Goal: Transaction & Acquisition: Purchase product/service

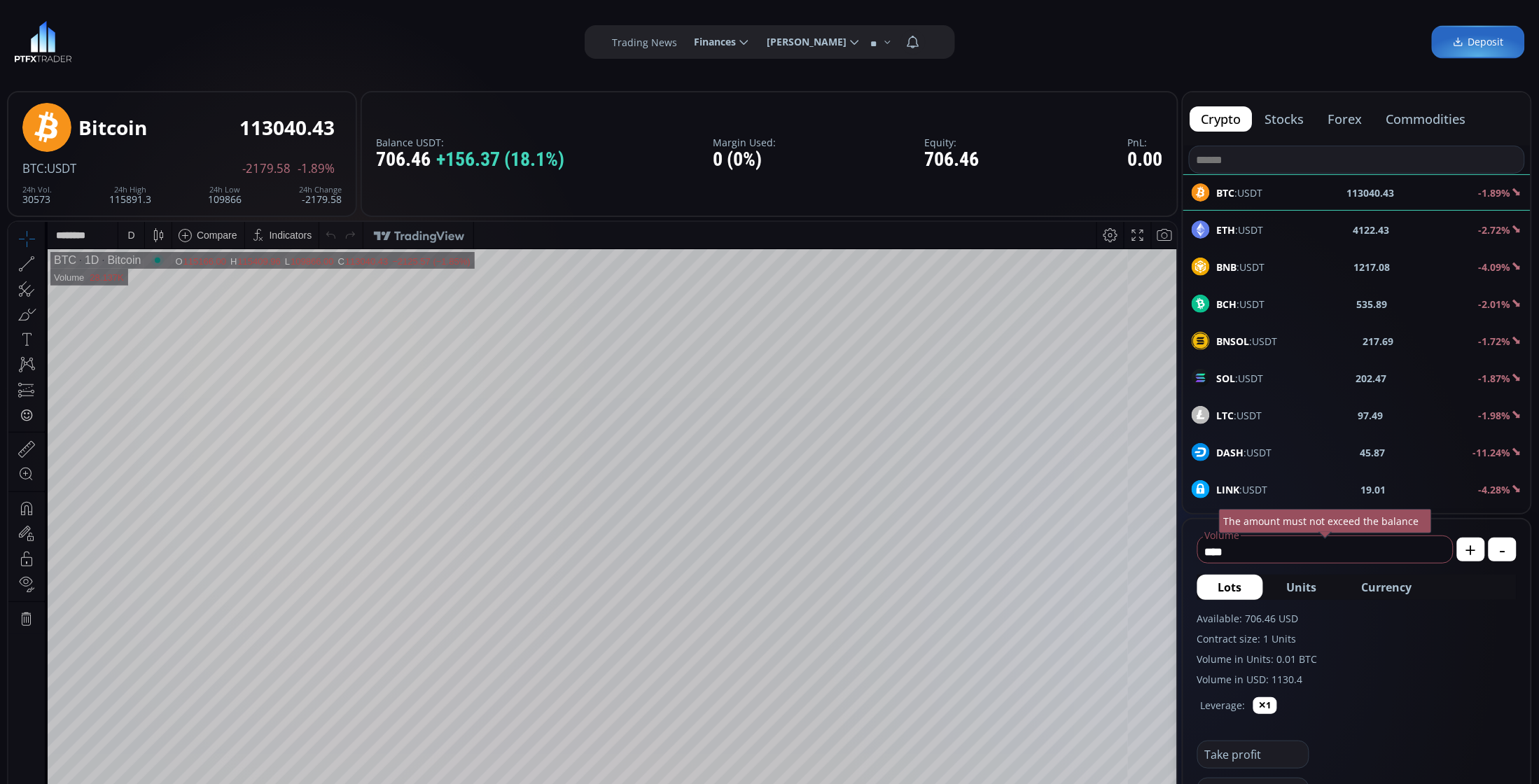
scroll to position [175, 0]
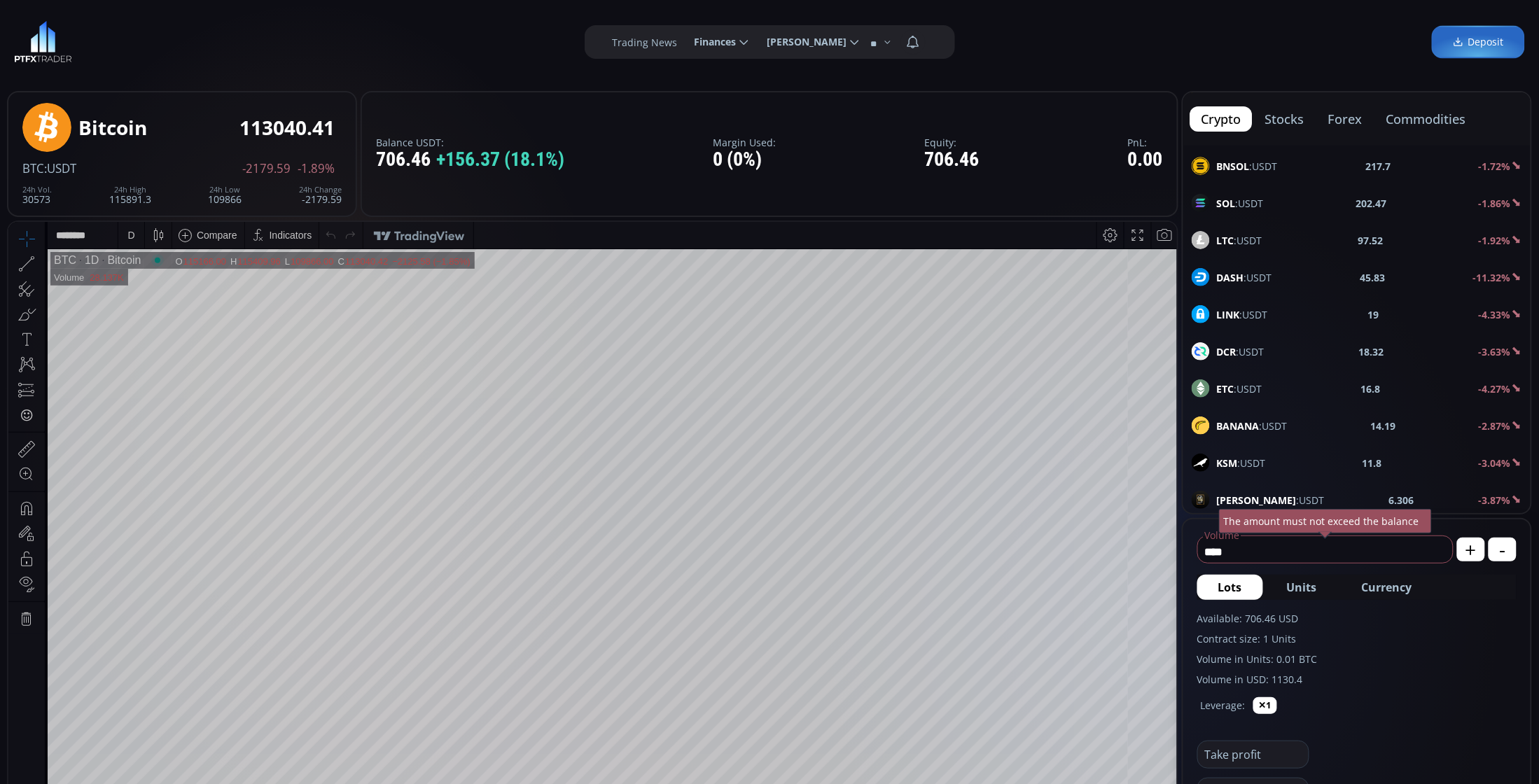
click at [1287, 279] on div "DASH :USDT 45.83 -11.32%" at bounding box center [1357, 277] width 330 height 18
click at [133, 233] on div "D" at bounding box center [131, 235] width 7 height 11
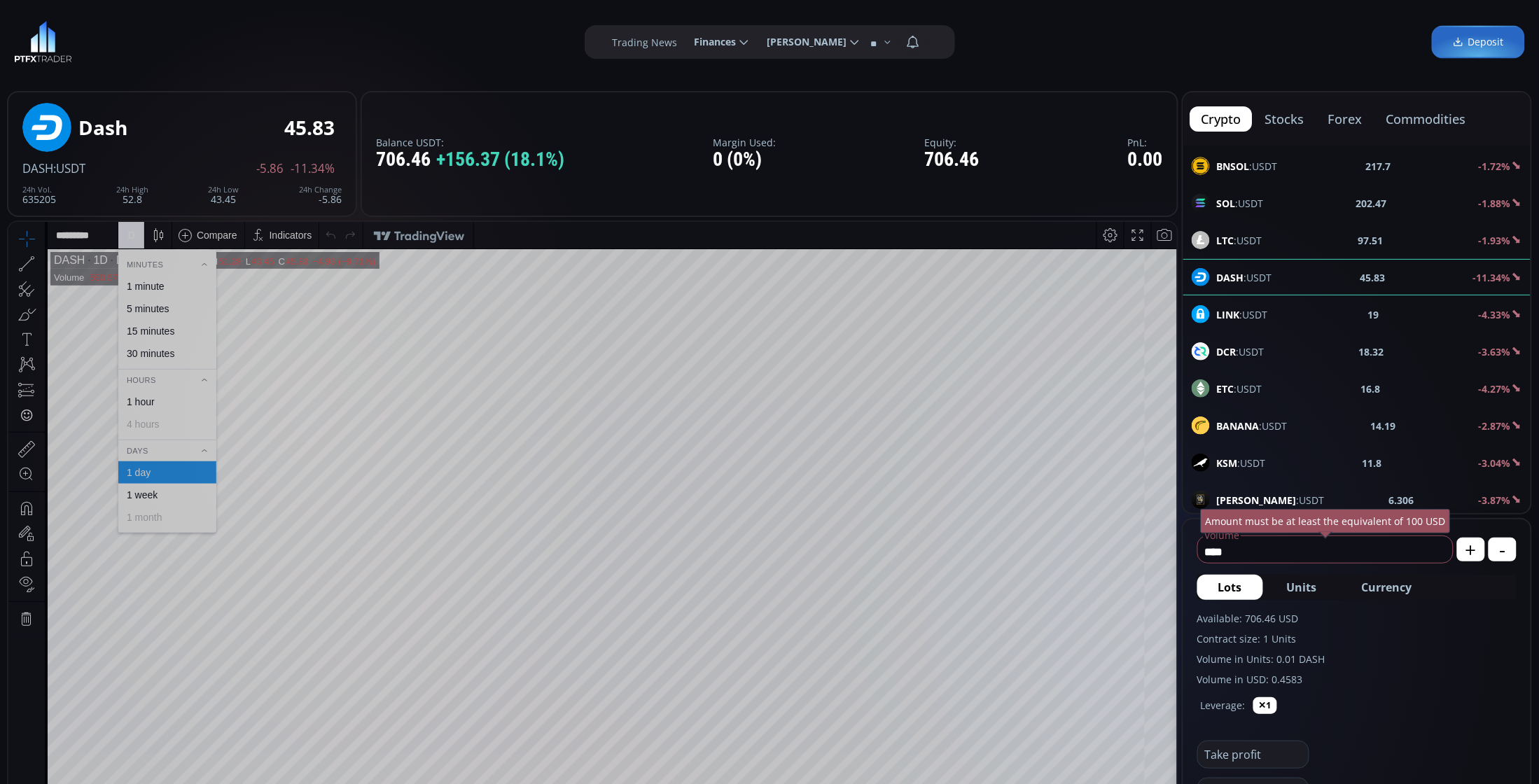
click at [175, 281] on div "1 minute" at bounding box center [166, 285] width 86 height 11
click at [1303, 229] on div "LTC :USDT 97.53 -1.94%" at bounding box center [1357, 240] width 348 height 36
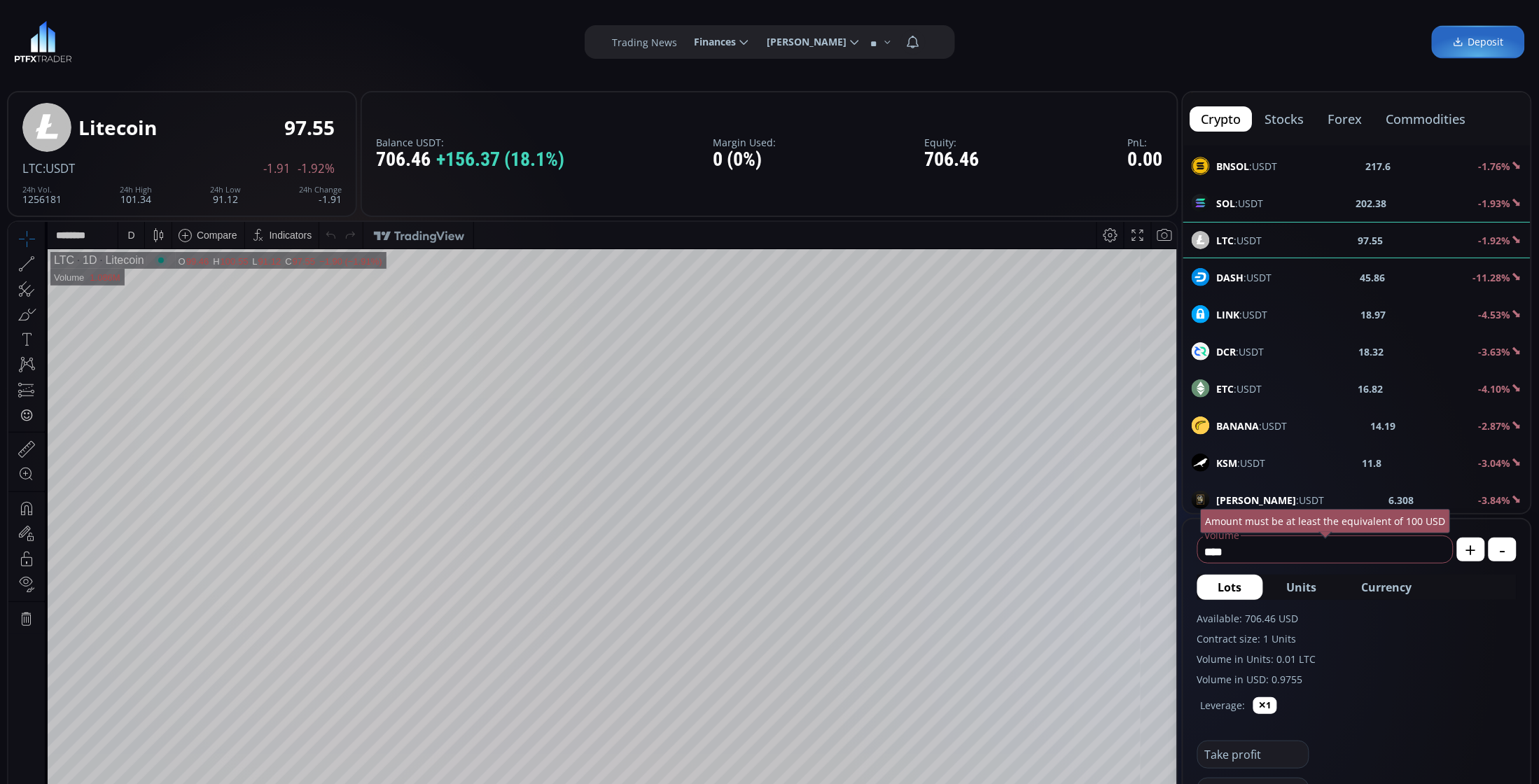
click at [122, 240] on div "D" at bounding box center [131, 234] width 26 height 26
click at [147, 275] on div "1 minute" at bounding box center [167, 285] width 98 height 23
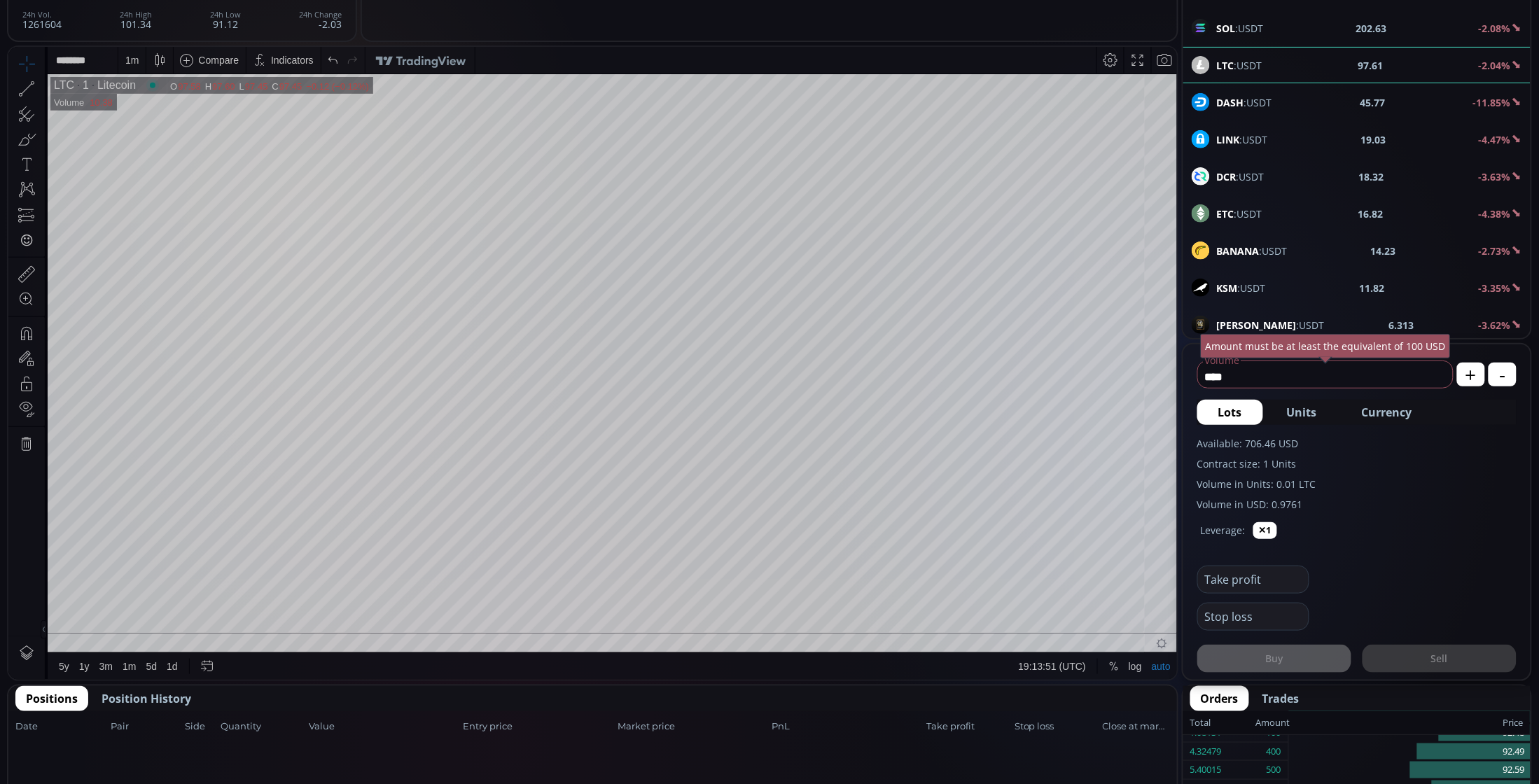
scroll to position [438, 0]
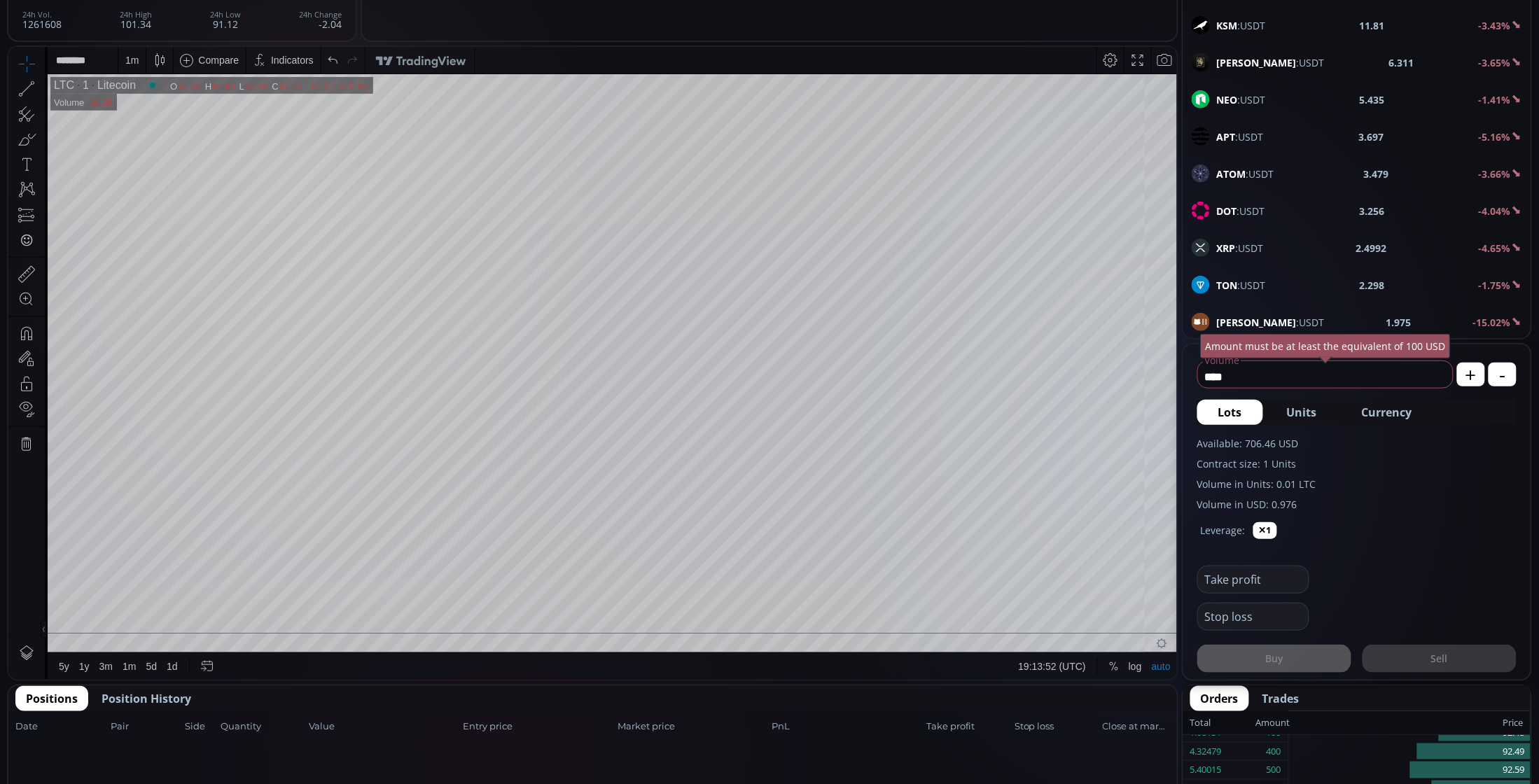
click at [1355, 238] on div "XRP :USDT 2.4992 -4.65%" at bounding box center [1357, 247] width 348 height 36
click at [123, 53] on div "D" at bounding box center [131, 59] width 26 height 26
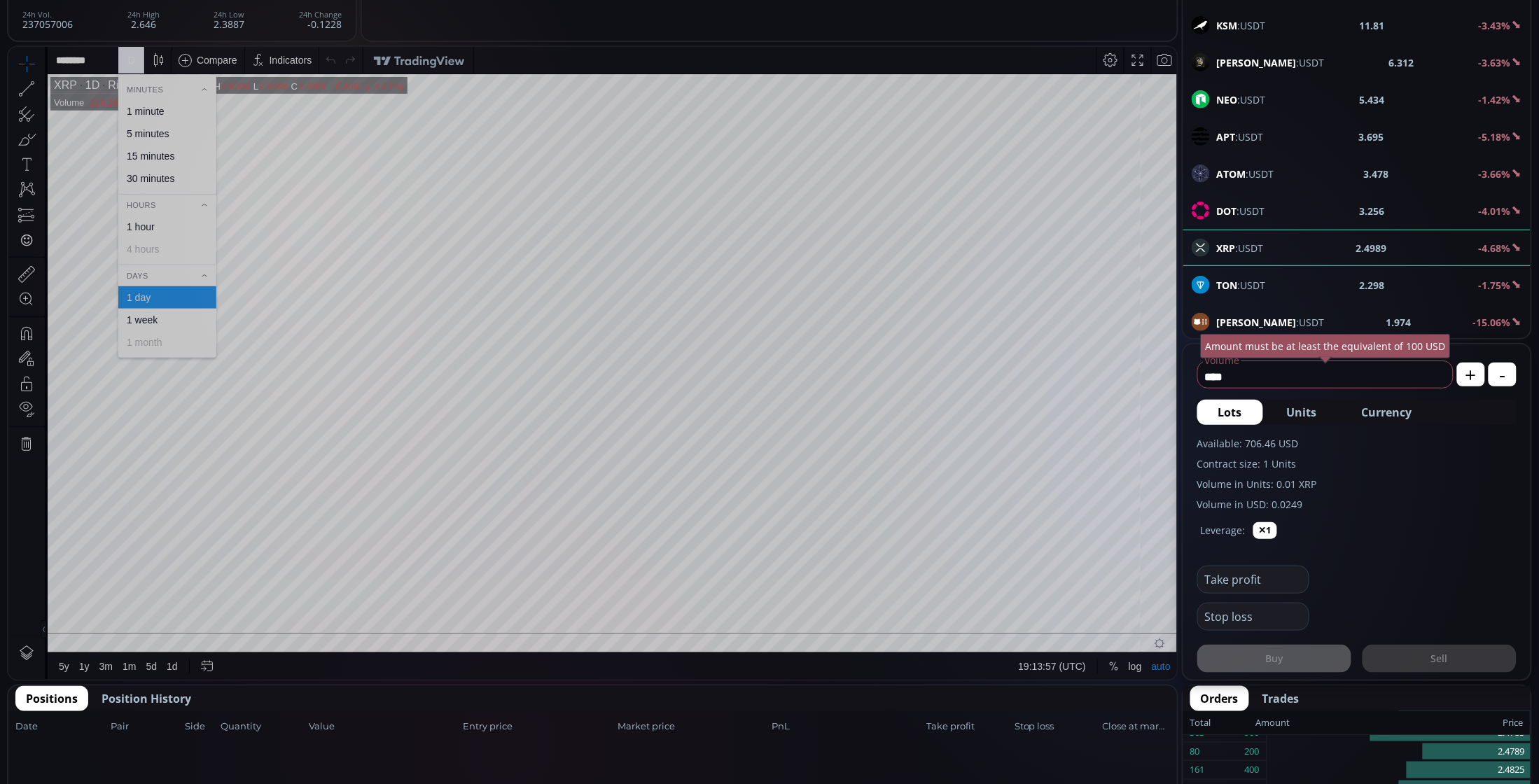
click at [153, 110] on div "1 minute" at bounding box center [145, 110] width 38 height 11
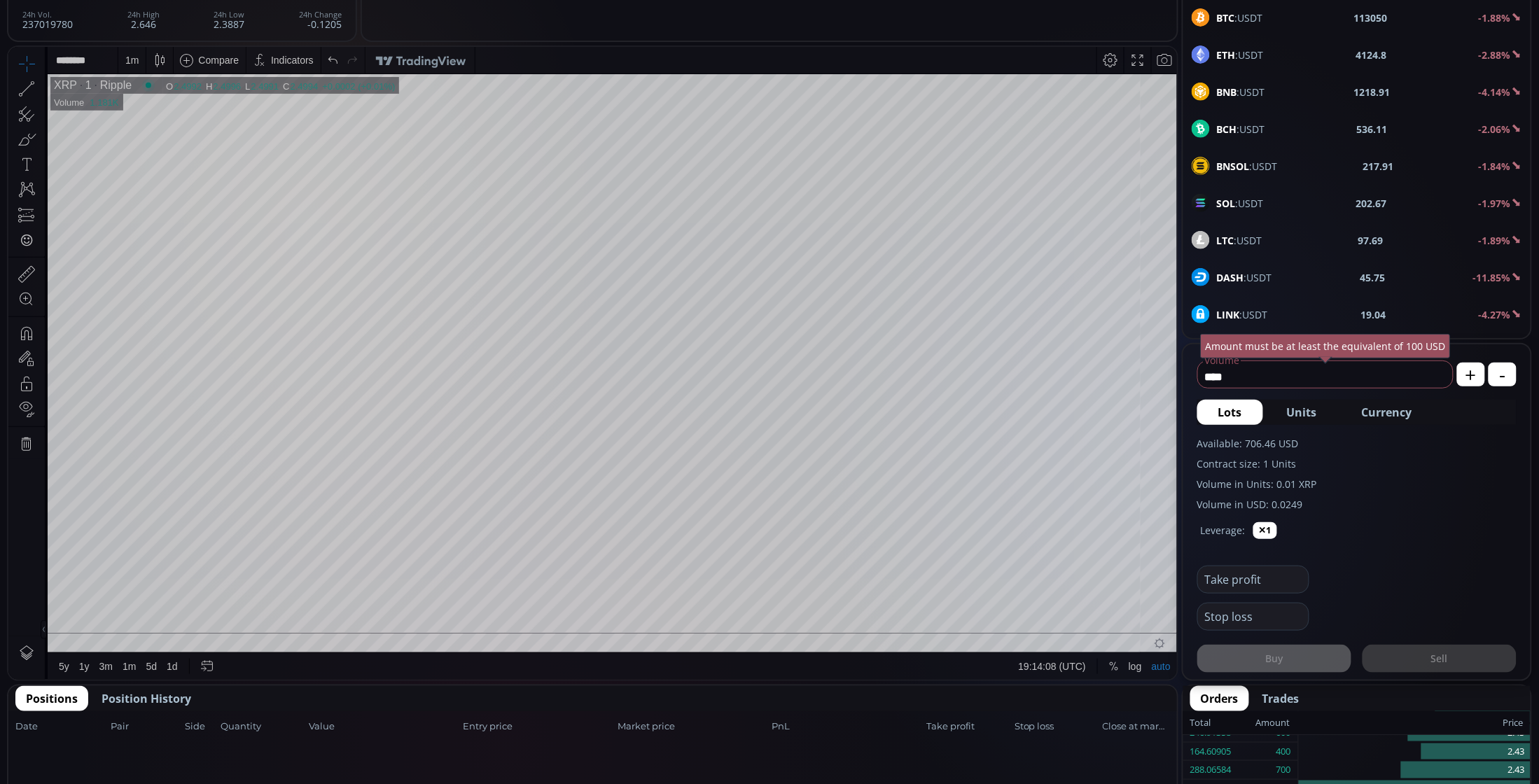
click at [1286, 190] on div "SOL :USDT 202.67 -1.97%" at bounding box center [1357, 203] width 348 height 36
click at [129, 58] on div "D" at bounding box center [131, 60] width 7 height 11
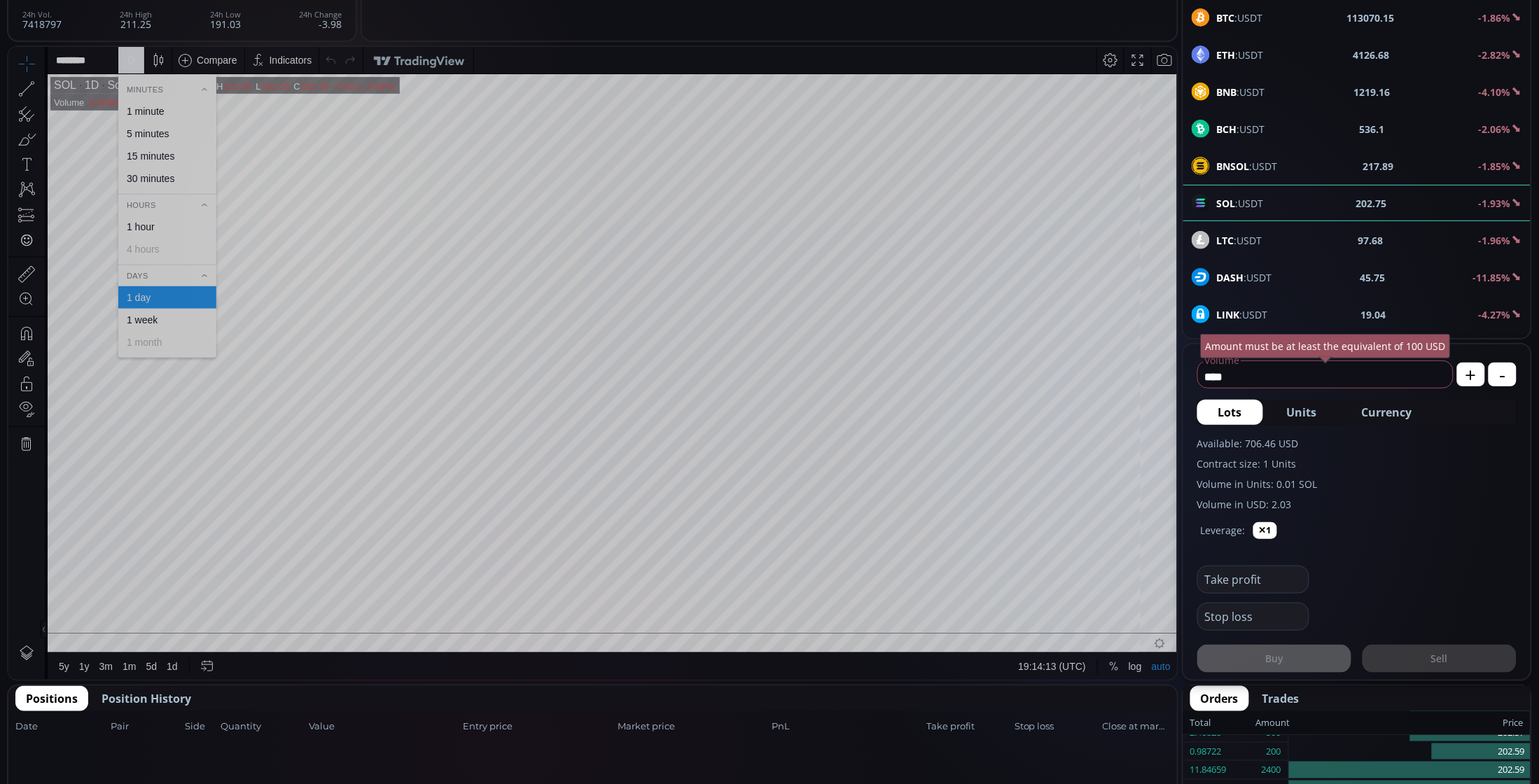
drag, startPoint x: 142, startPoint y: 125, endPoint x: 144, endPoint y: 111, distance: 14.1
click at [144, 111] on div "Minutes 1 minute 5 minutes 15 minutes 30 minutes Hours 1 hour 4 hours Days 1 da…" at bounding box center [167, 217] width 98 height 272
click at [144, 111] on div "1 minute" at bounding box center [145, 110] width 38 height 11
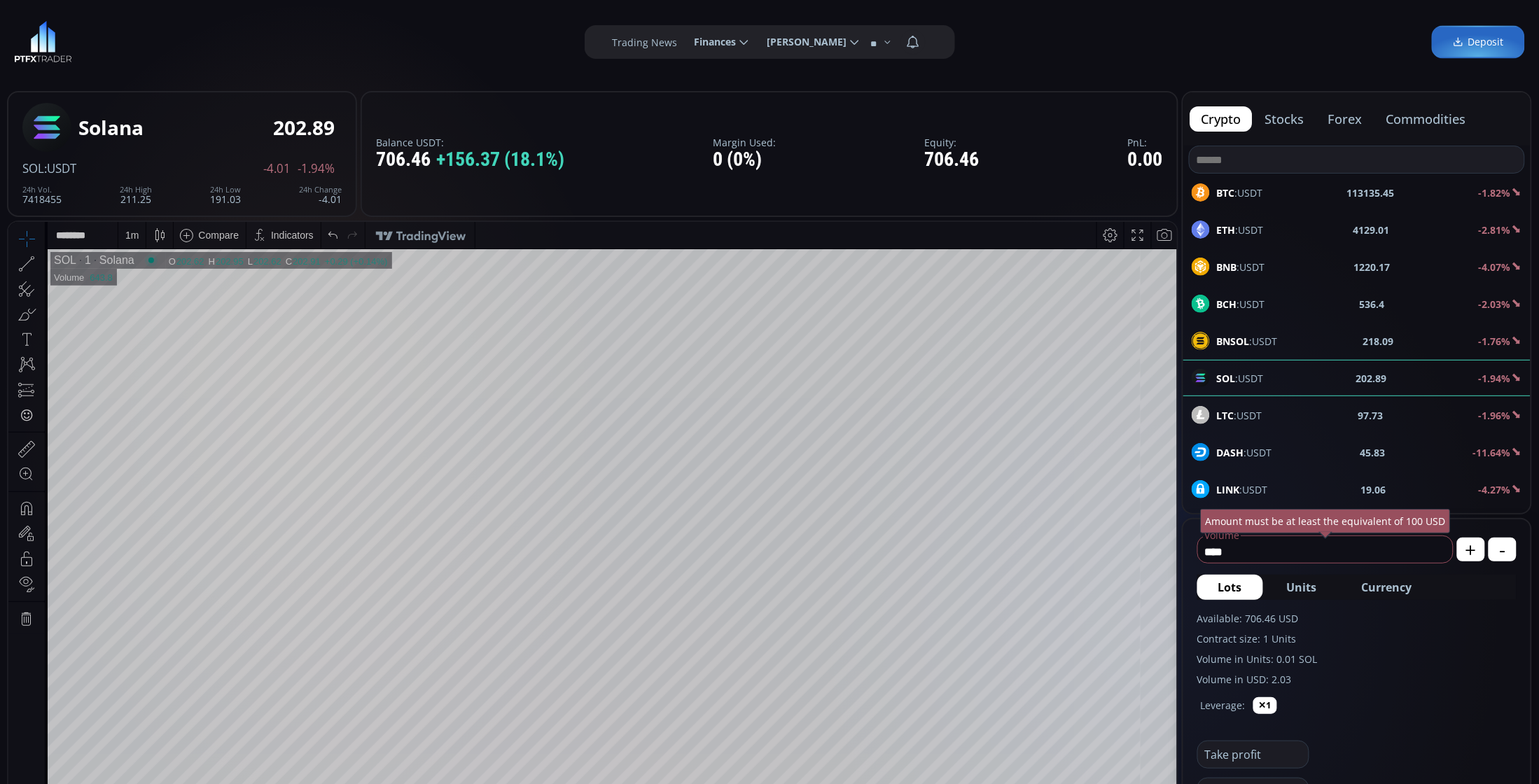
click at [1248, 195] on span "BTC :USDT" at bounding box center [1239, 193] width 46 height 14
click at [133, 235] on div "D" at bounding box center [131, 235] width 7 height 11
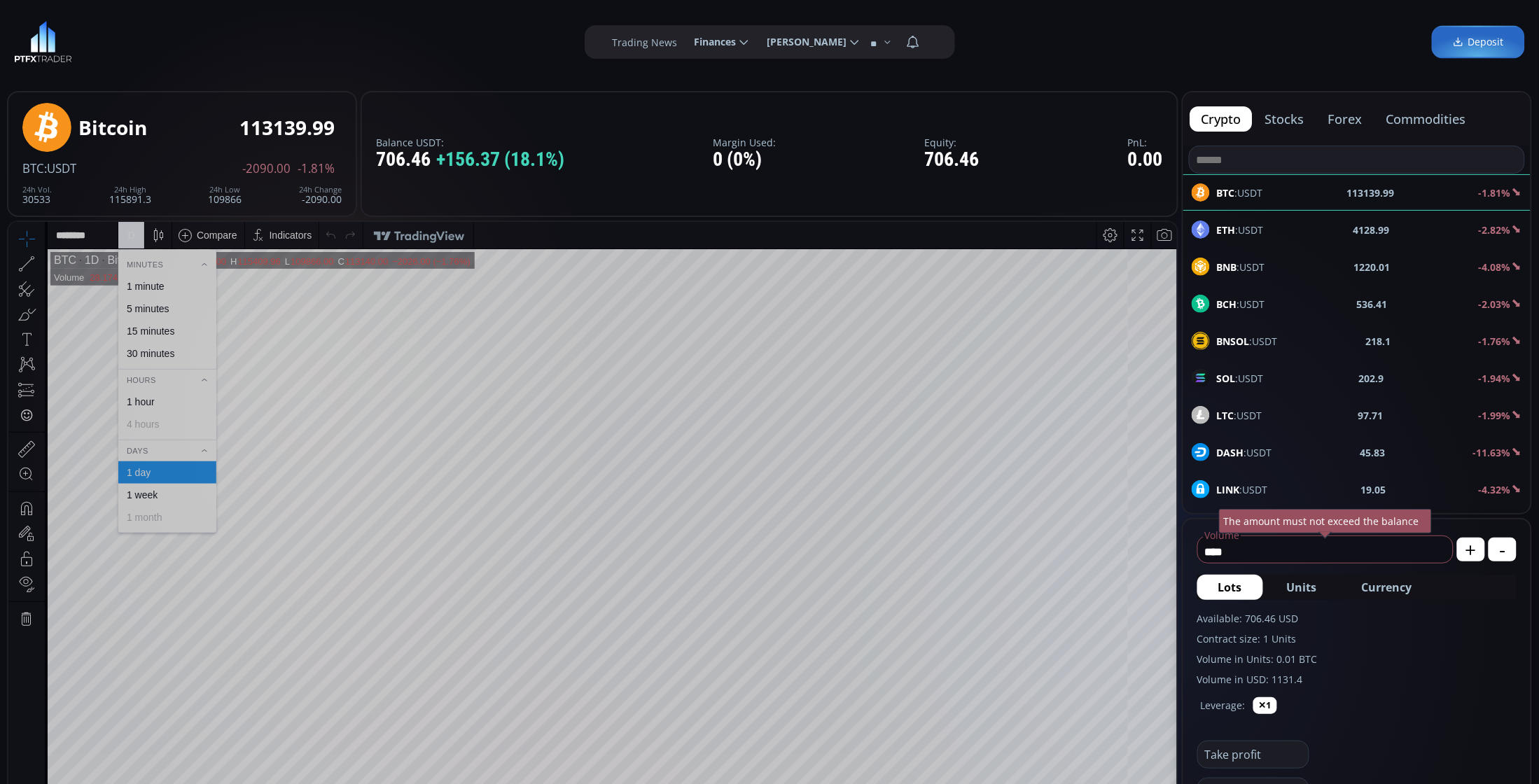
click at [135, 282] on div "1 minute" at bounding box center [145, 285] width 38 height 11
click at [1360, 238] on div "ETH :USDT 4129.67 -2.80%" at bounding box center [1357, 229] width 348 height 36
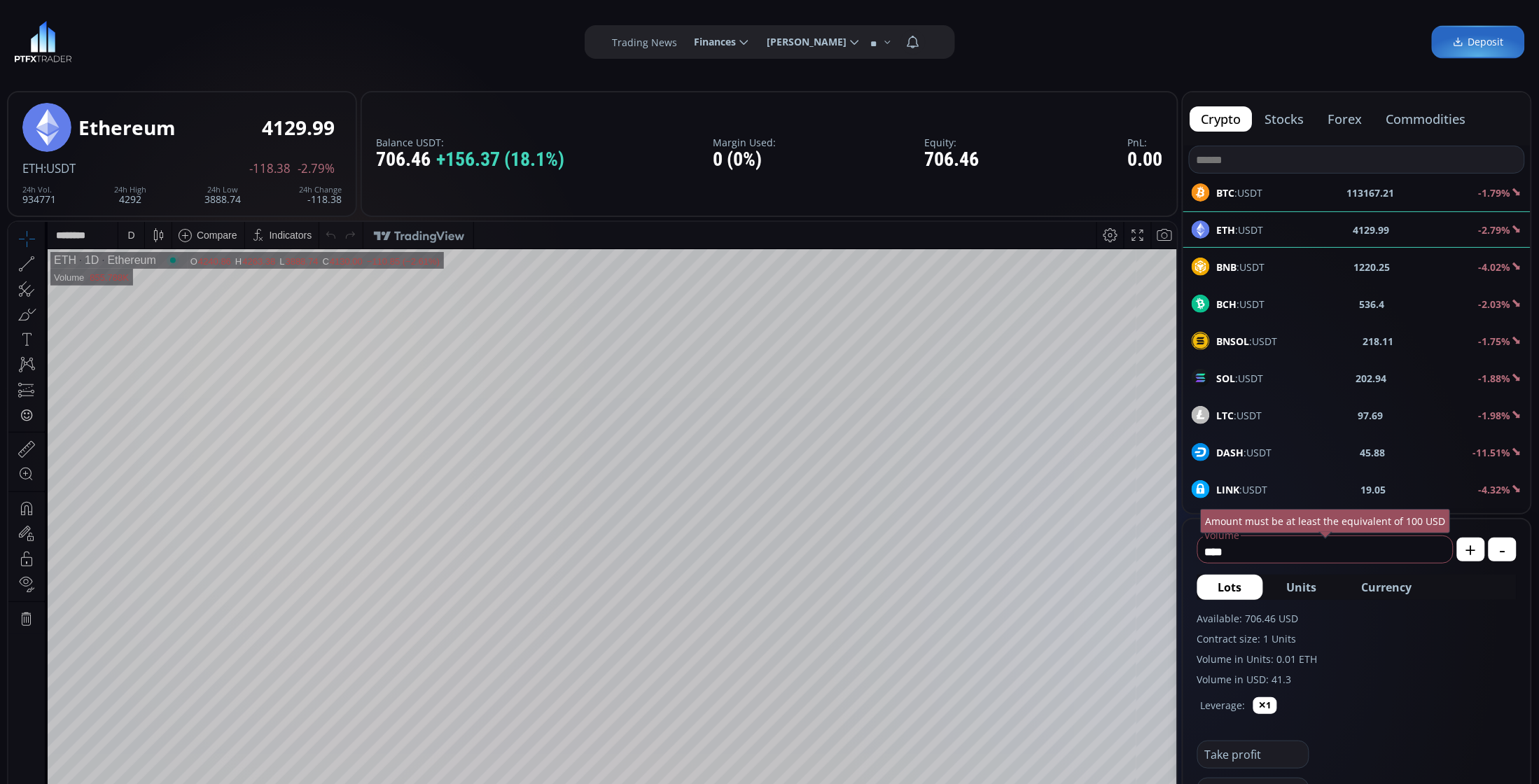
scroll to position [88, 0]
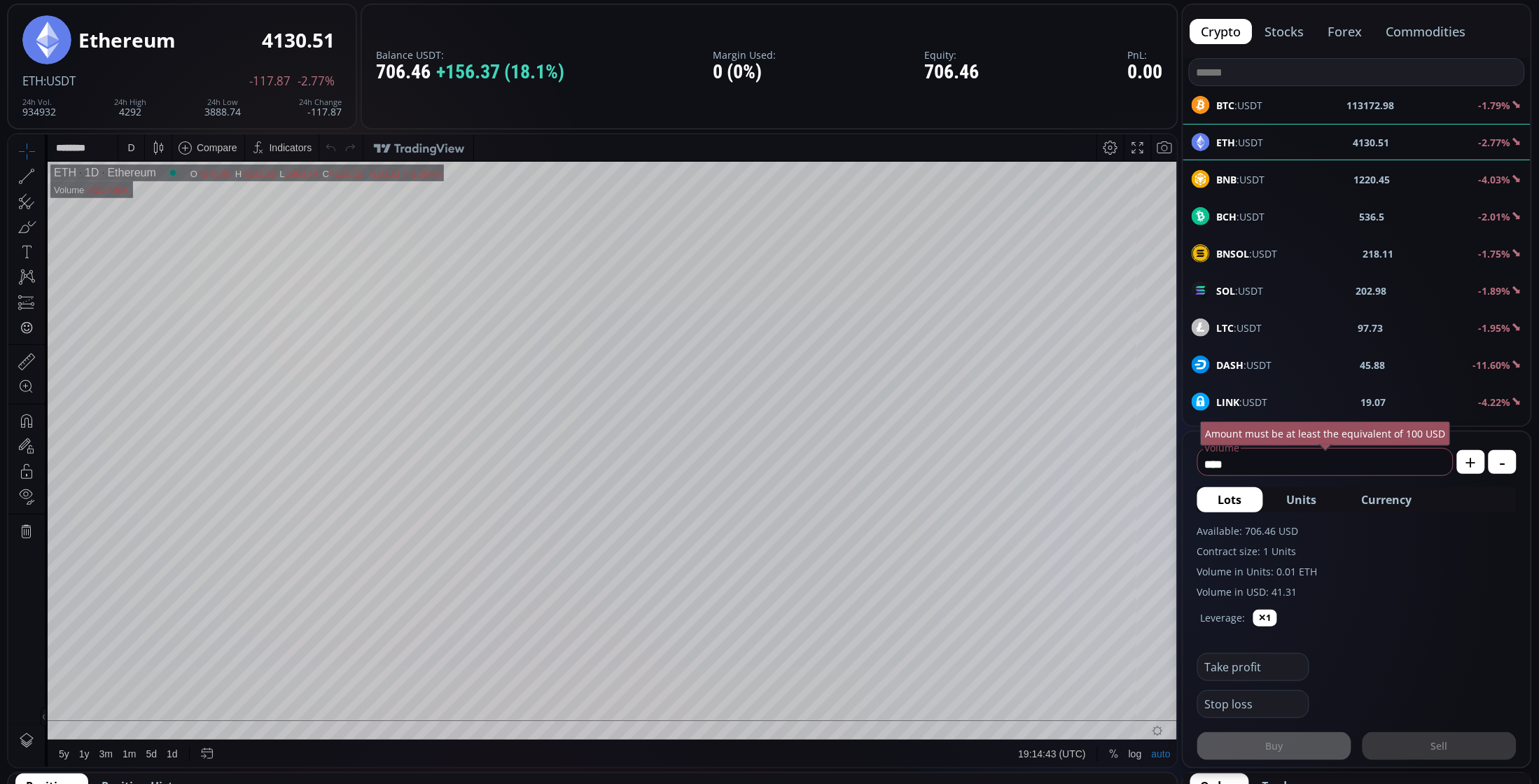
click at [1288, 333] on div "LTC :USDT 97.73 -1.95%" at bounding box center [1357, 327] width 330 height 18
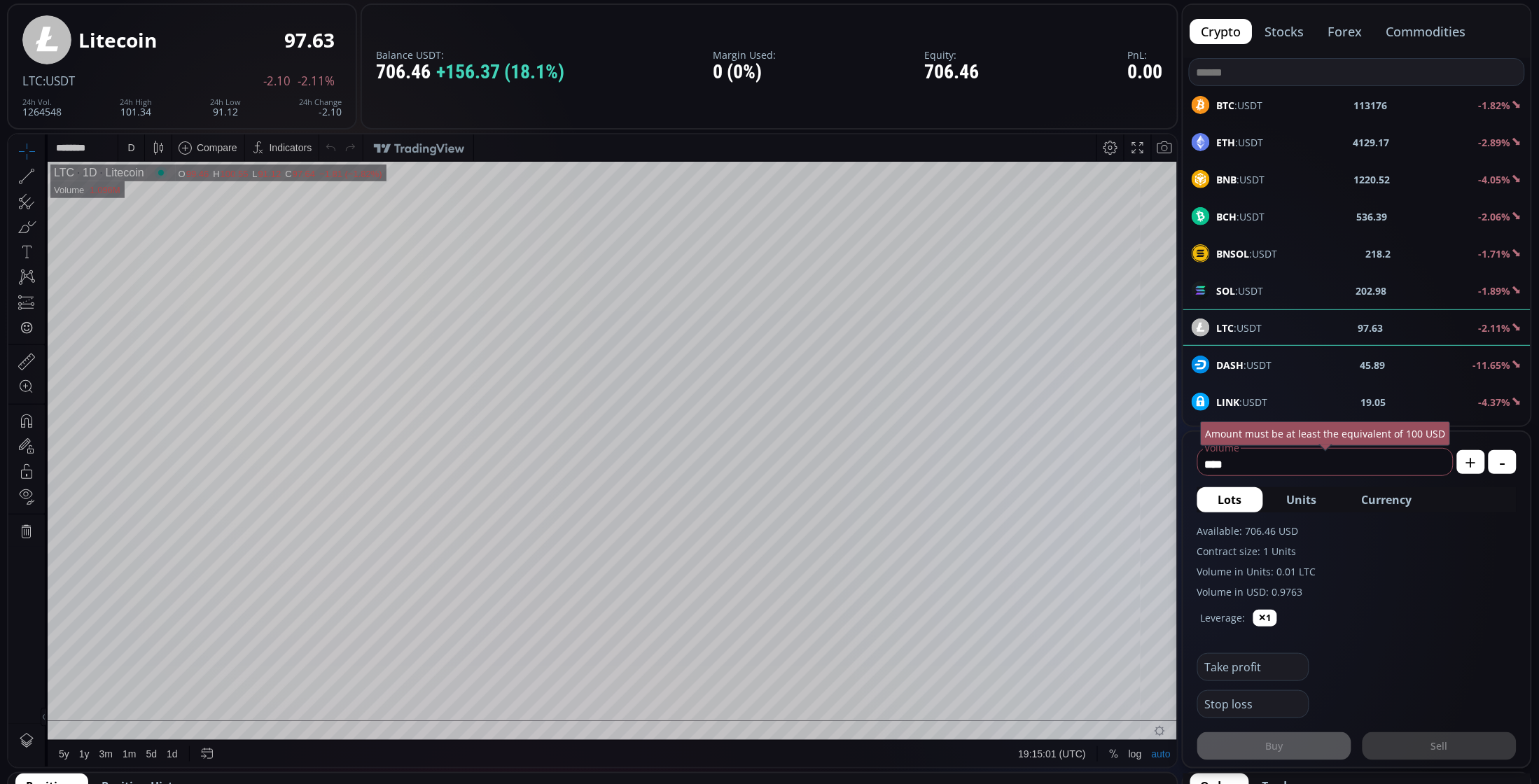
click at [129, 143] on div "D" at bounding box center [131, 147] width 7 height 11
click at [176, 200] on div "1 minute" at bounding box center [166, 198] width 86 height 11
click at [1383, 504] on span "Currency" at bounding box center [1387, 499] width 51 height 17
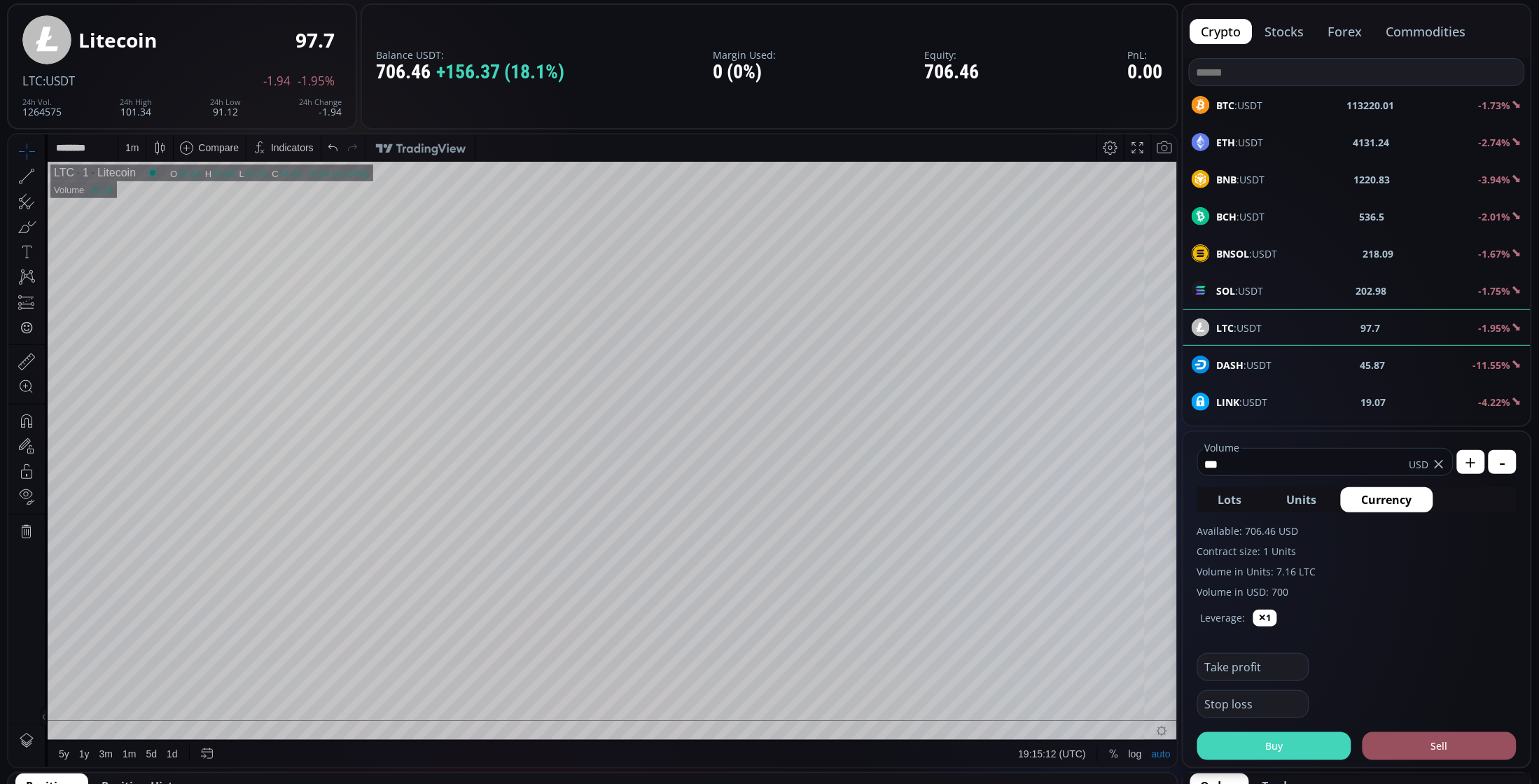
type input "***"
click at [1295, 751] on button "Buy" at bounding box center [1274, 745] width 154 height 28
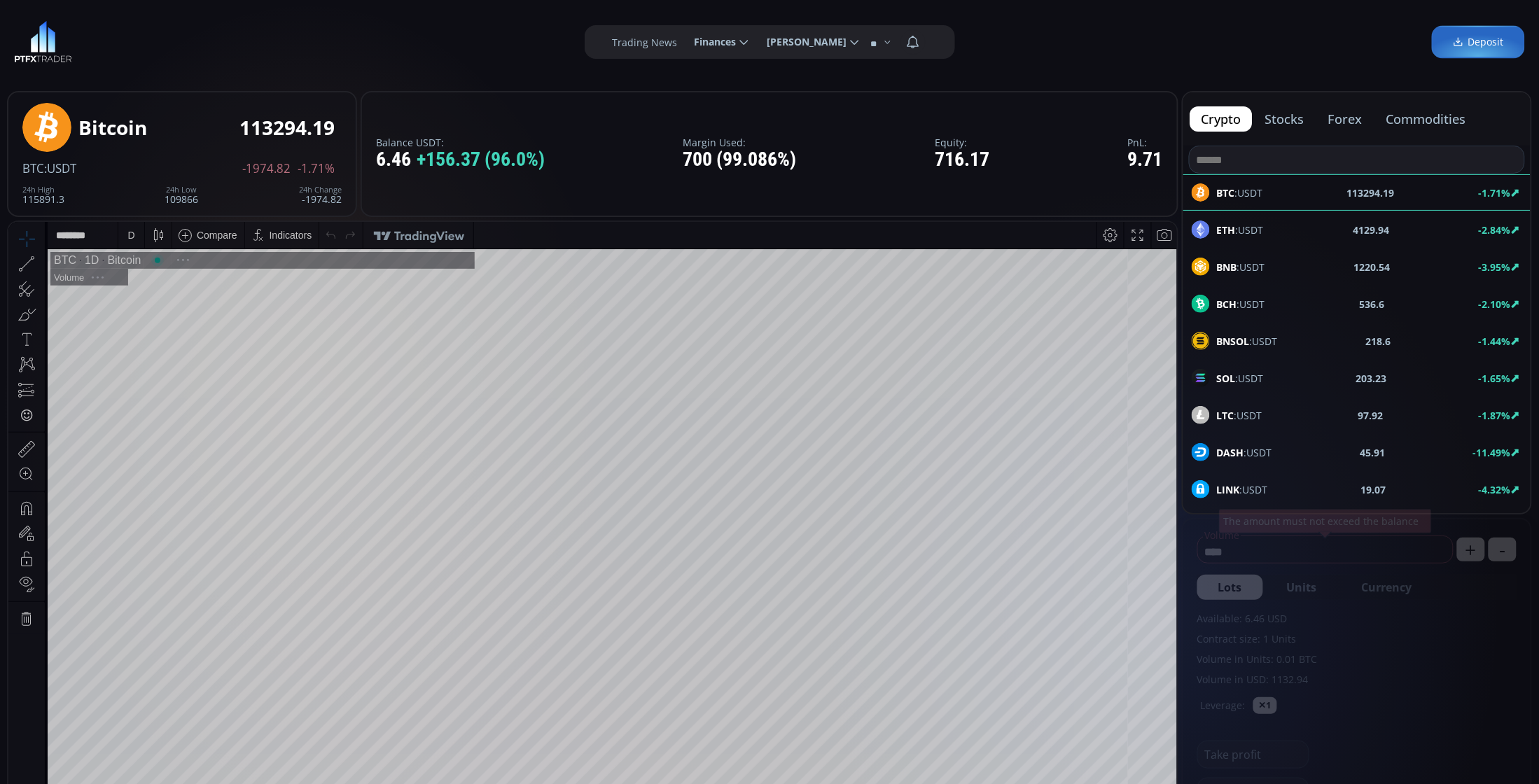
scroll to position [197, 0]
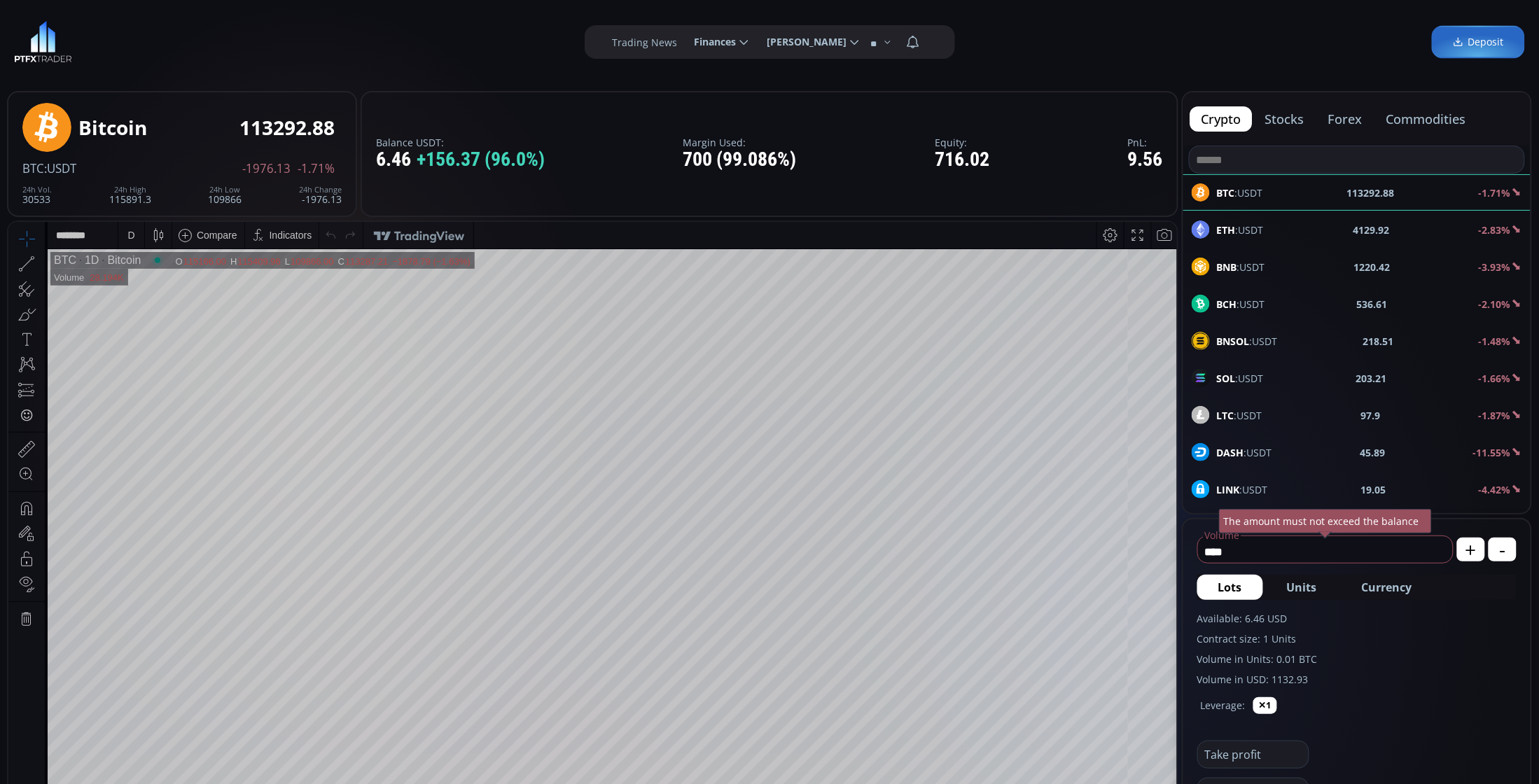
click at [1233, 396] on div "SOL :USDT 203.21 -1.66%" at bounding box center [1357, 378] width 348 height 36
click at [1233, 413] on b "LTC" at bounding box center [1225, 415] width 17 height 14
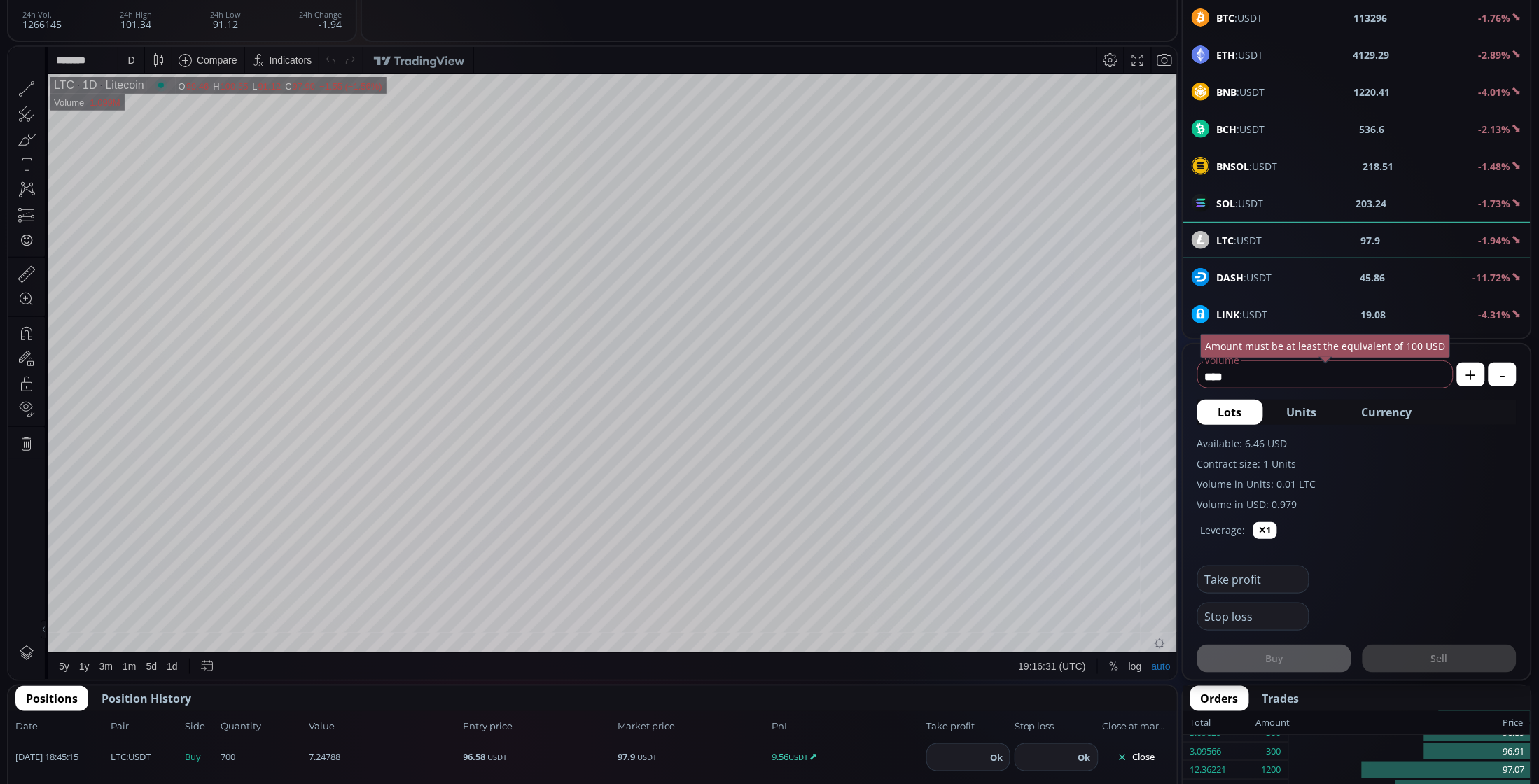
click at [132, 58] on div "D" at bounding box center [131, 60] width 7 height 11
click at [146, 114] on div "1 minute" at bounding box center [145, 110] width 38 height 11
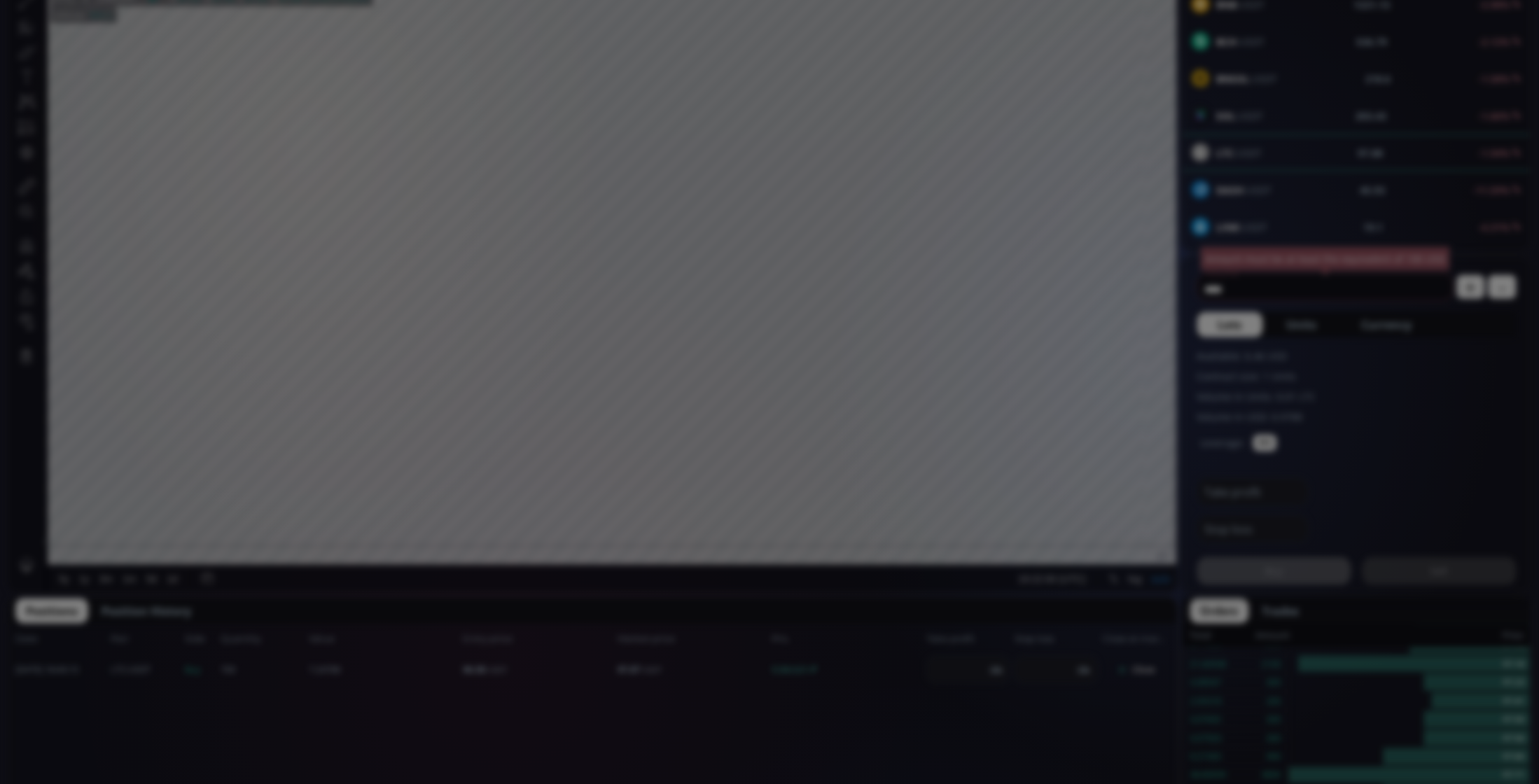
scroll to position [350, 0]
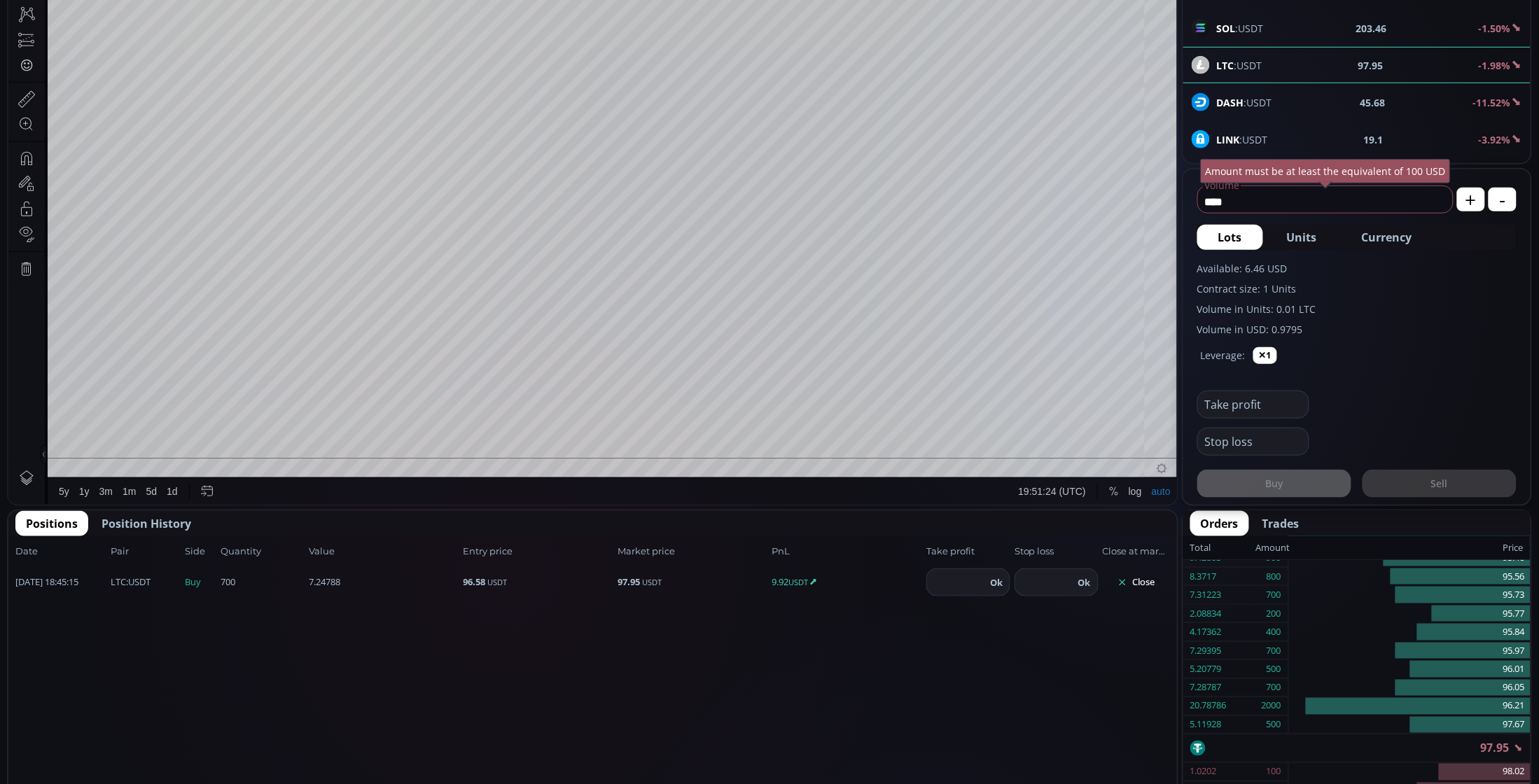
click at [900, 691] on div "Date Pair Side Value Quantity Entry price Market price PnL Take profit Stop los…" at bounding box center [592, 752] width 1168 height 434
click at [1150, 582] on button "Close" at bounding box center [1136, 582] width 67 height 23
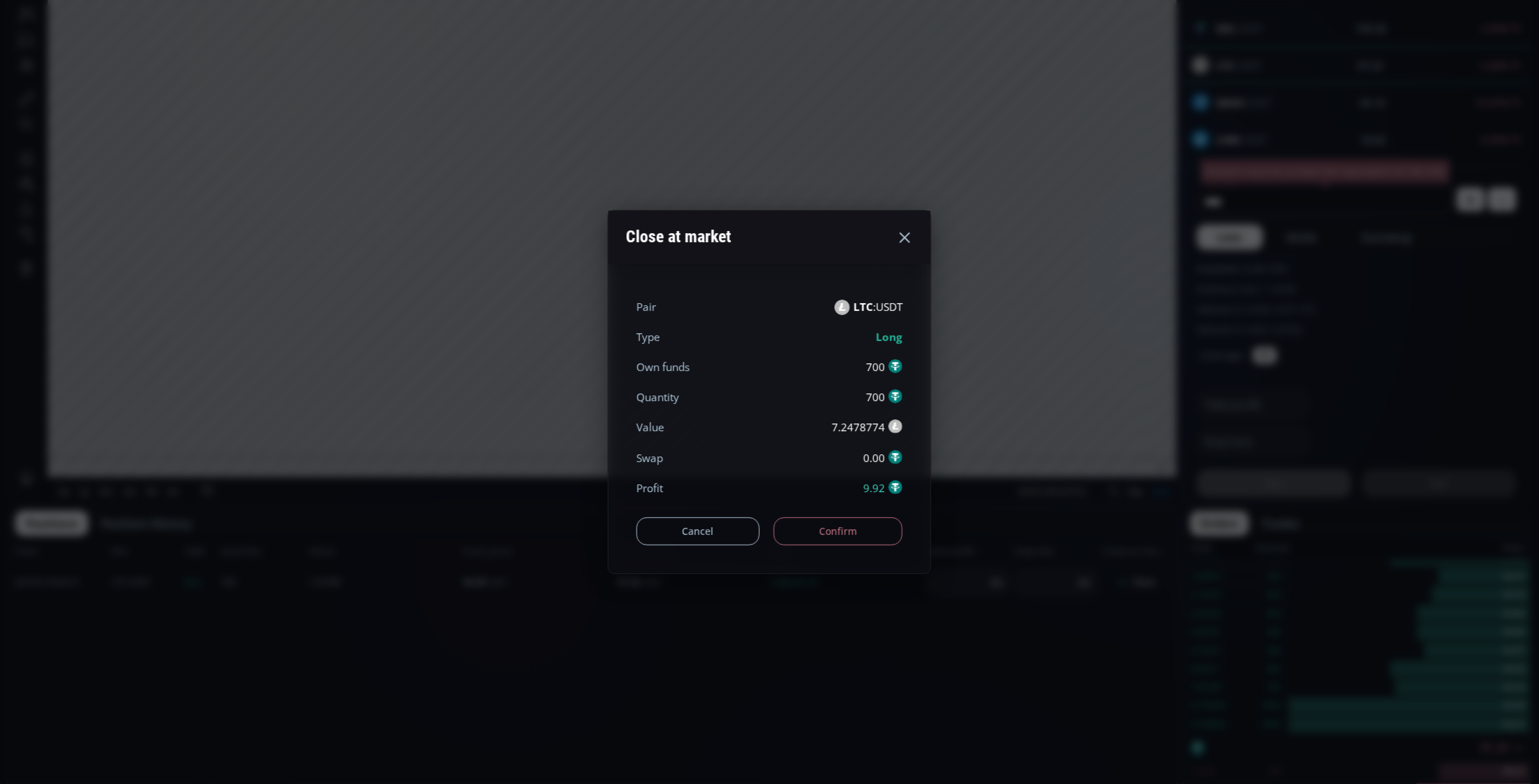
click at [826, 532] on button "Confirm" at bounding box center [838, 530] width 129 height 28
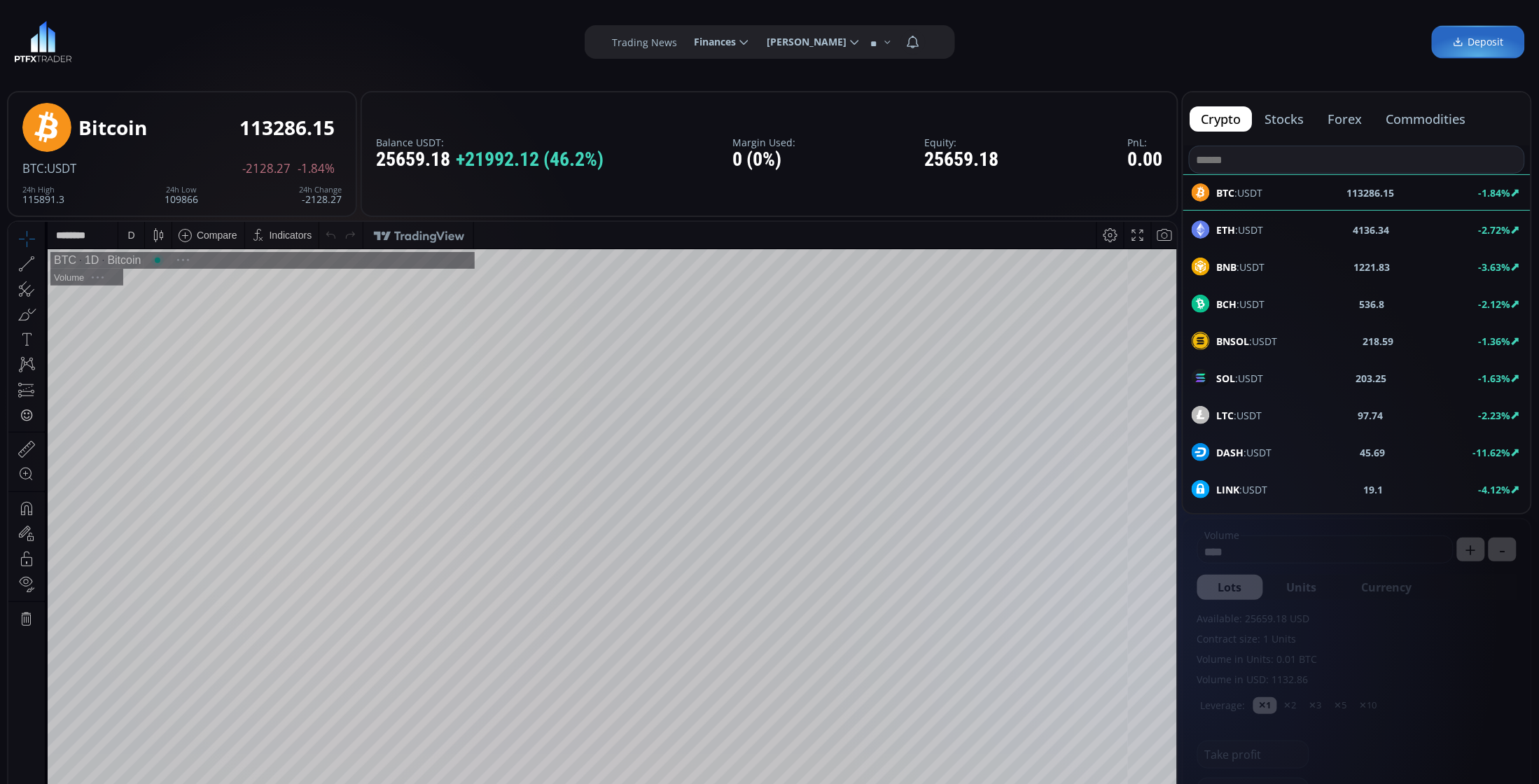
scroll to position [197, 0]
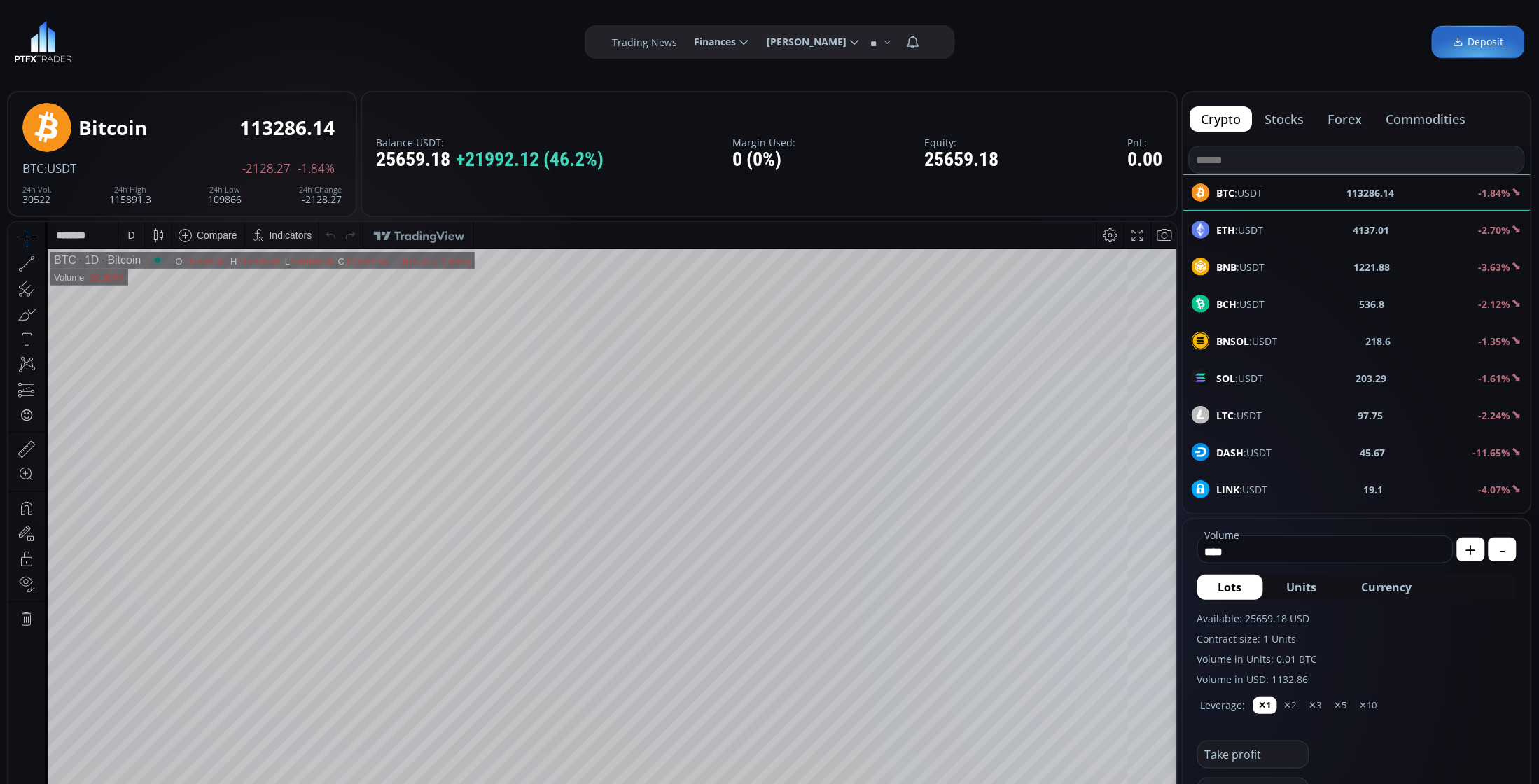
click at [1247, 415] on span "LTC :USDT" at bounding box center [1239, 415] width 45 height 14
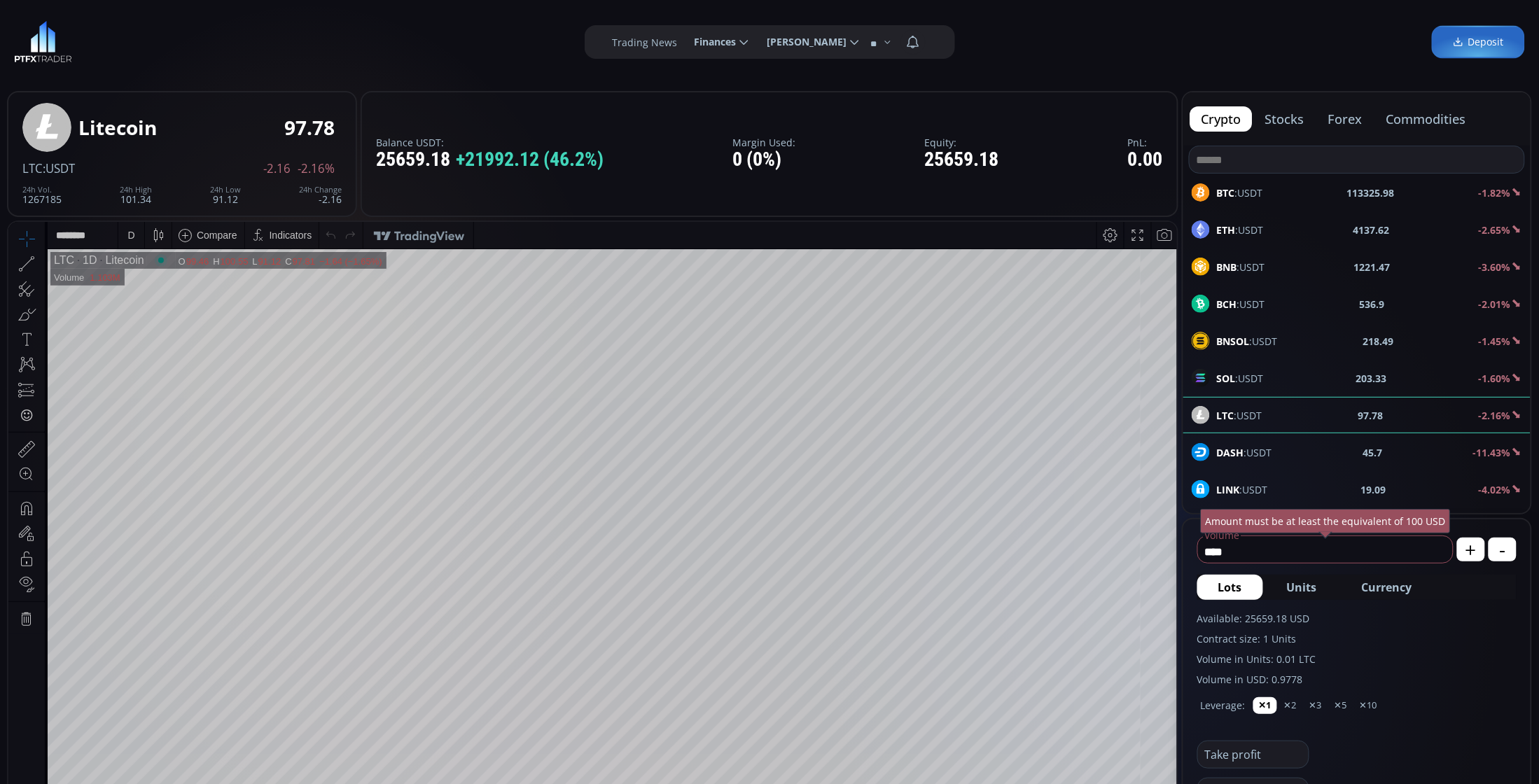
click at [1399, 592] on span "Currency" at bounding box center [1387, 586] width 51 height 17
type input "*"
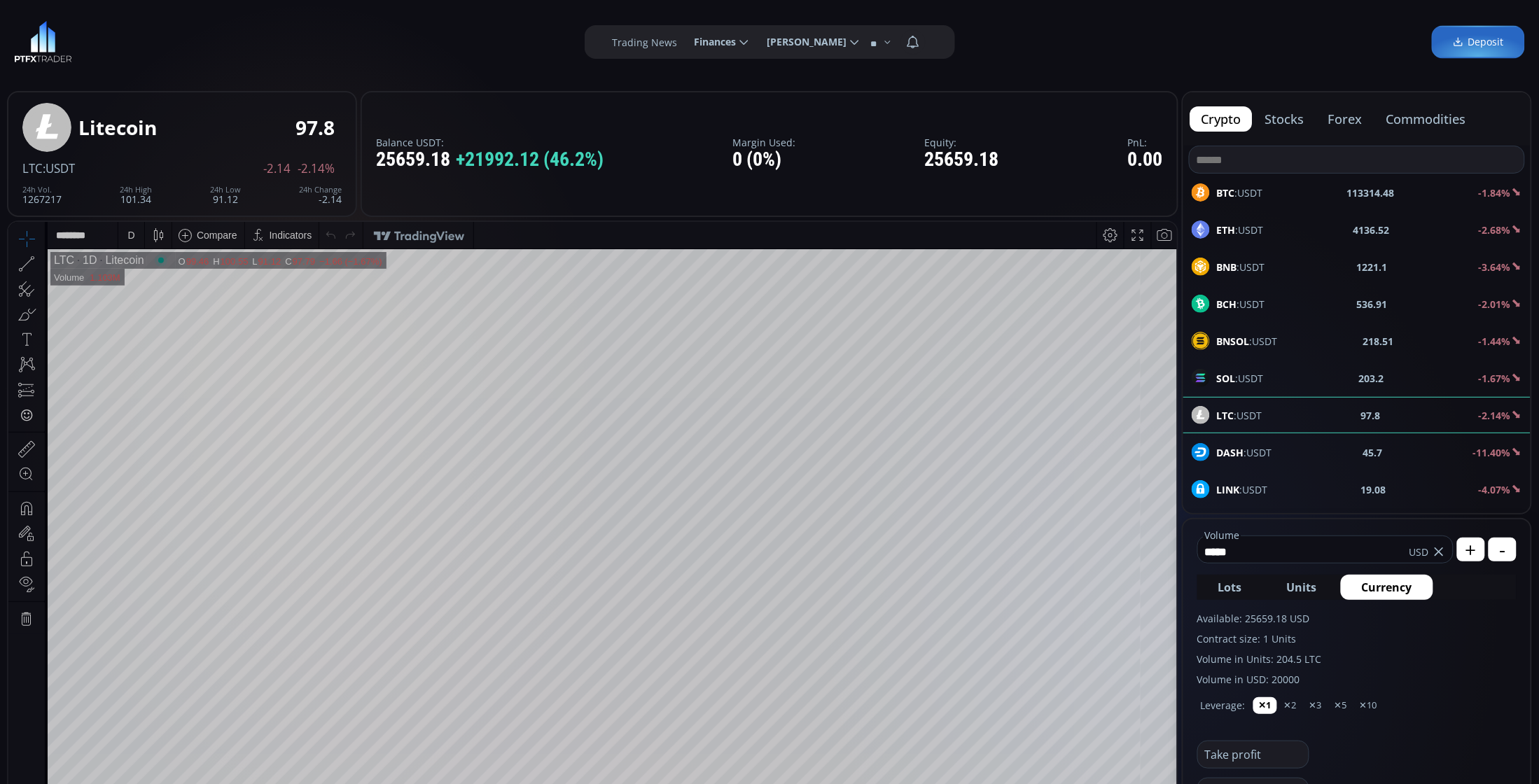
scroll to position [175, 0]
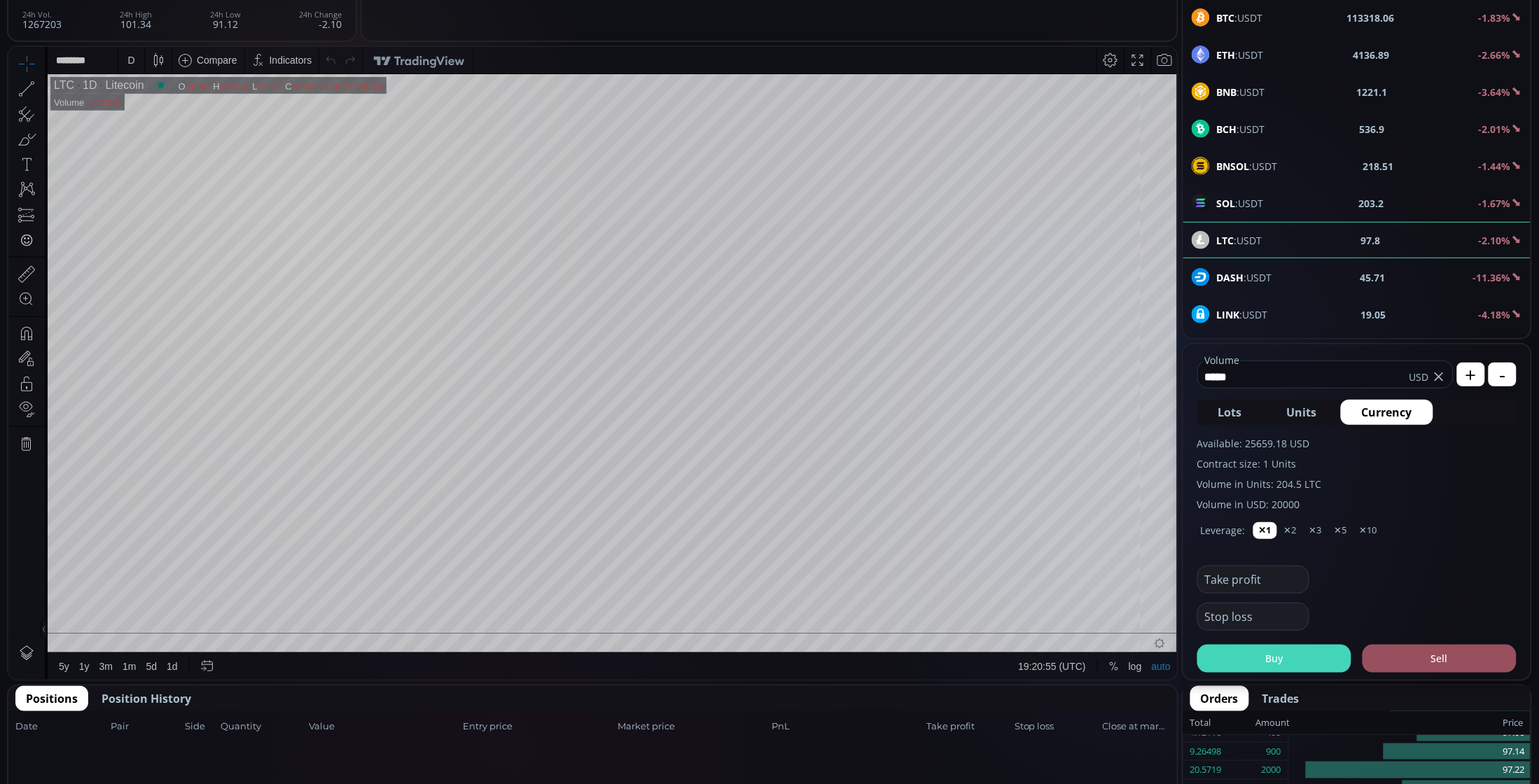
type input "*****"
click at [1293, 666] on button "Buy" at bounding box center [1274, 658] width 154 height 28
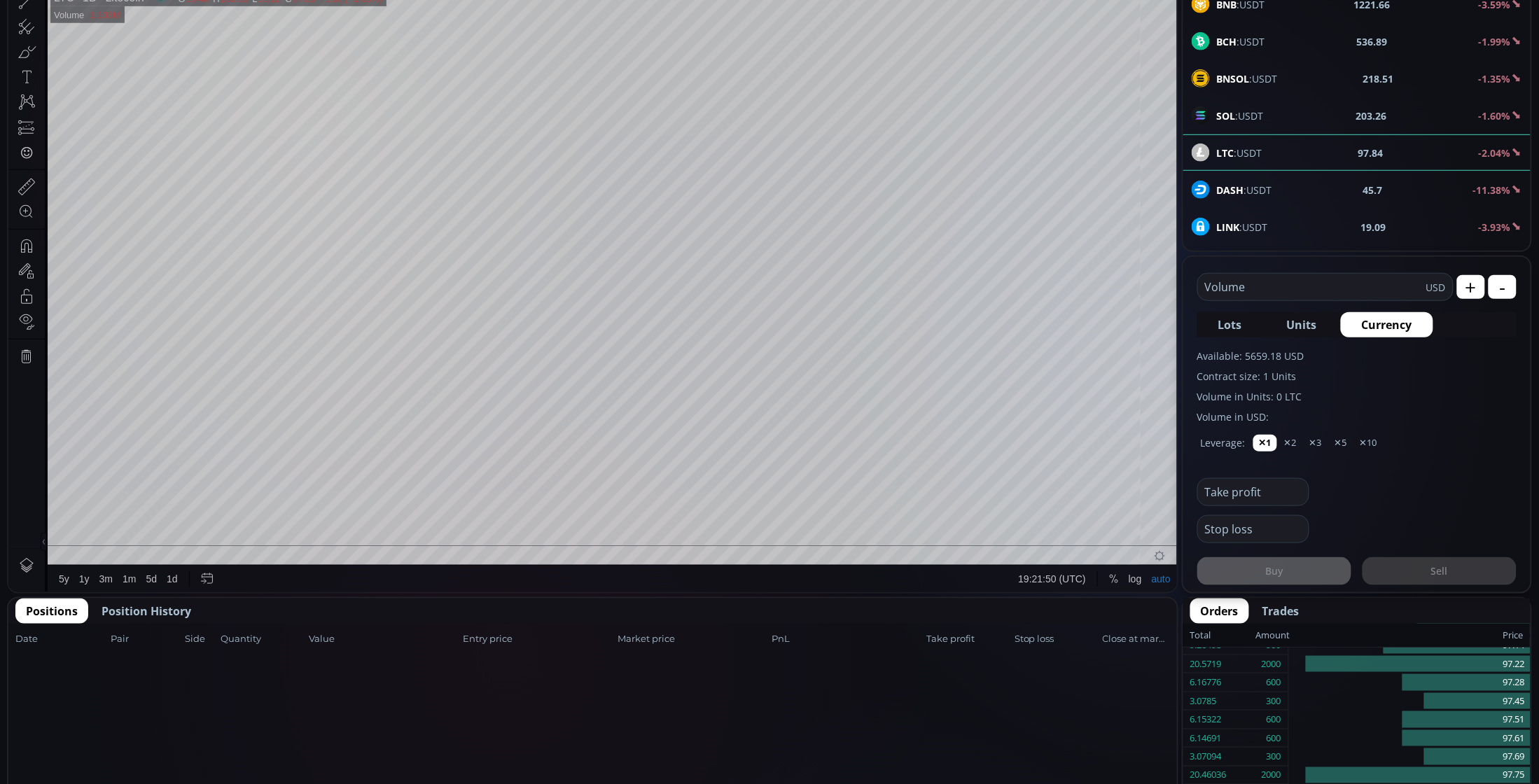
scroll to position [350, 0]
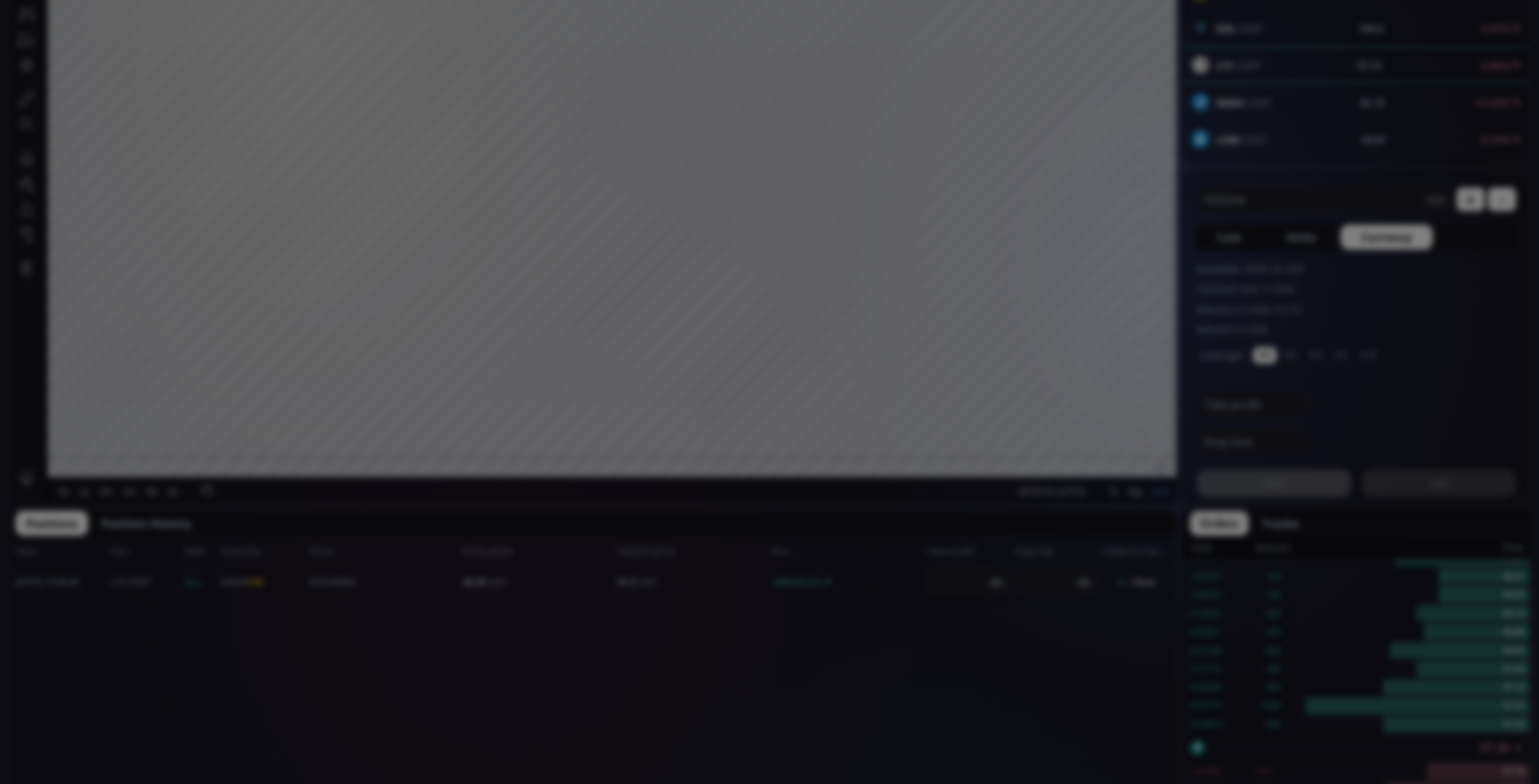
click at [542, 756] on div "**********" at bounding box center [769, 670] width 1539 height 2041
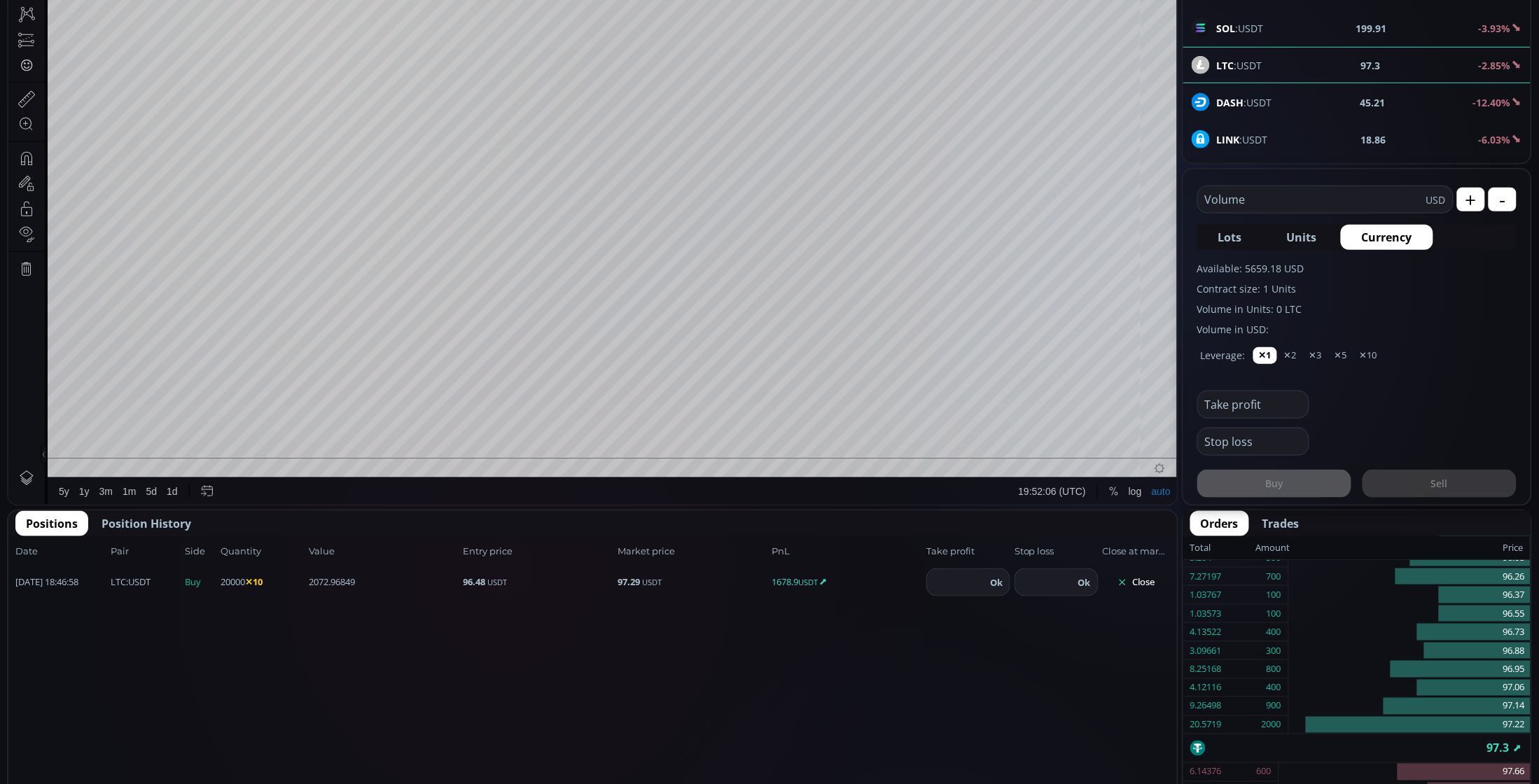
click at [1159, 585] on button "Close" at bounding box center [1136, 582] width 67 height 23
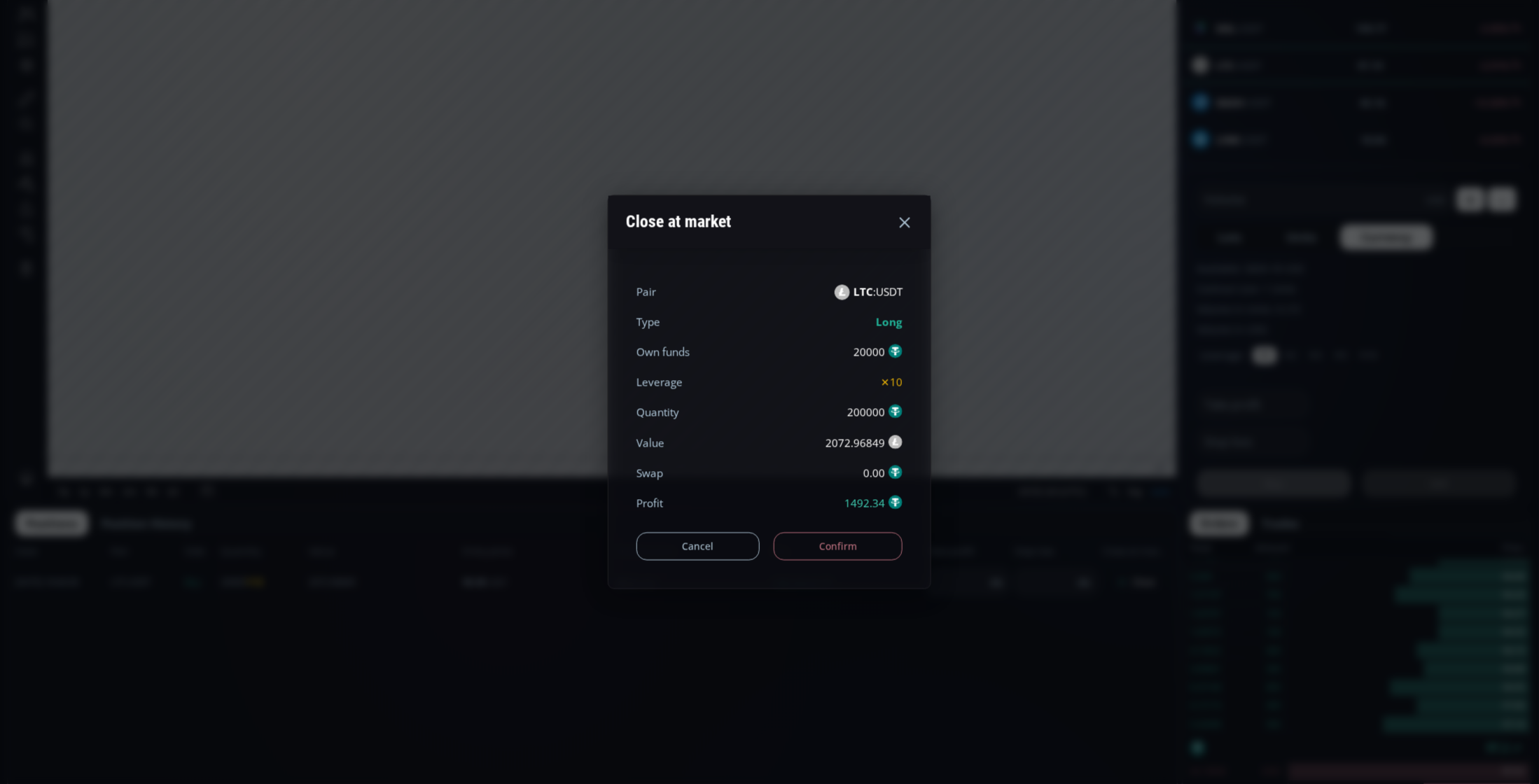
click at [863, 549] on button "Confirm" at bounding box center [838, 545] width 129 height 28
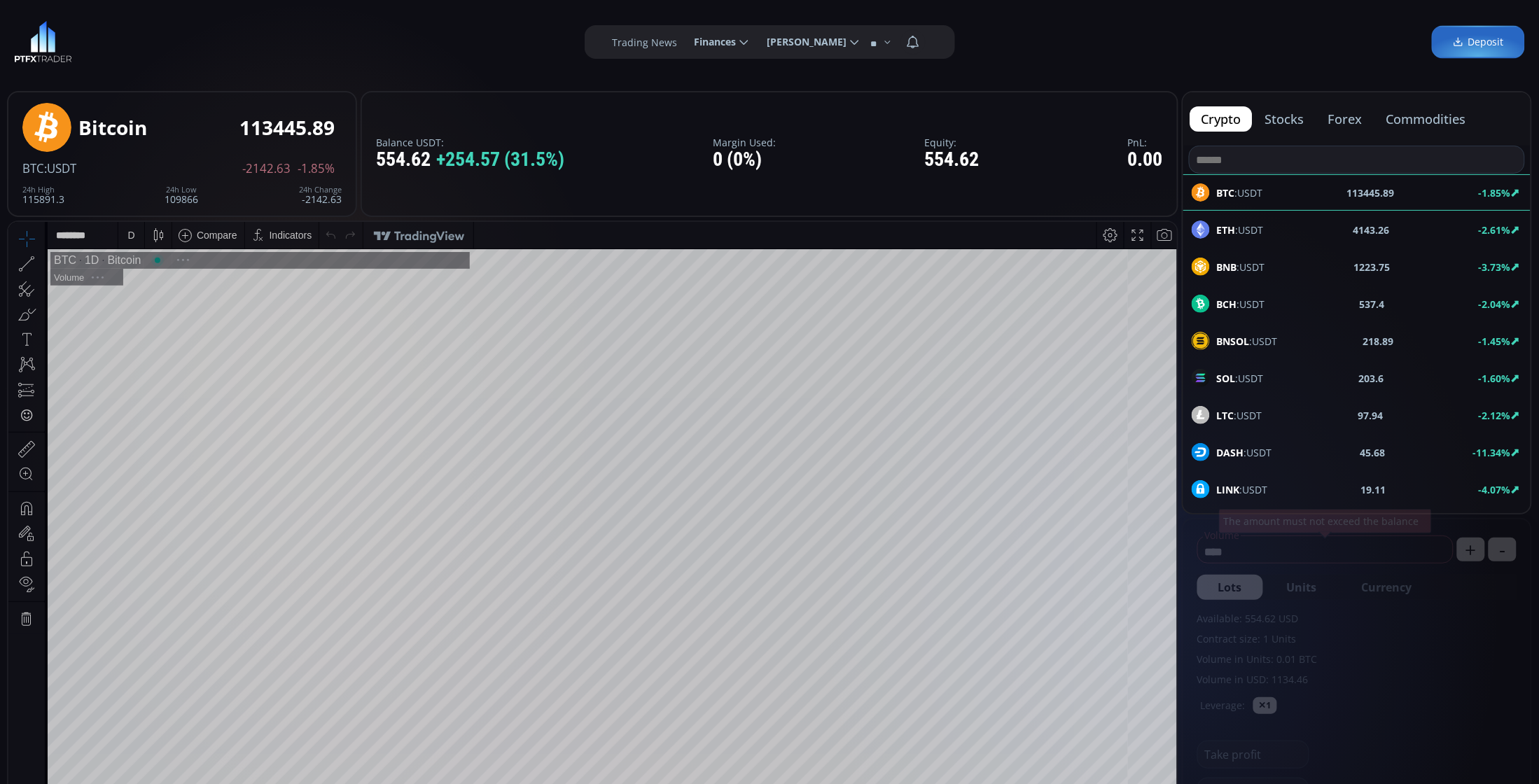
scroll to position [197, 0]
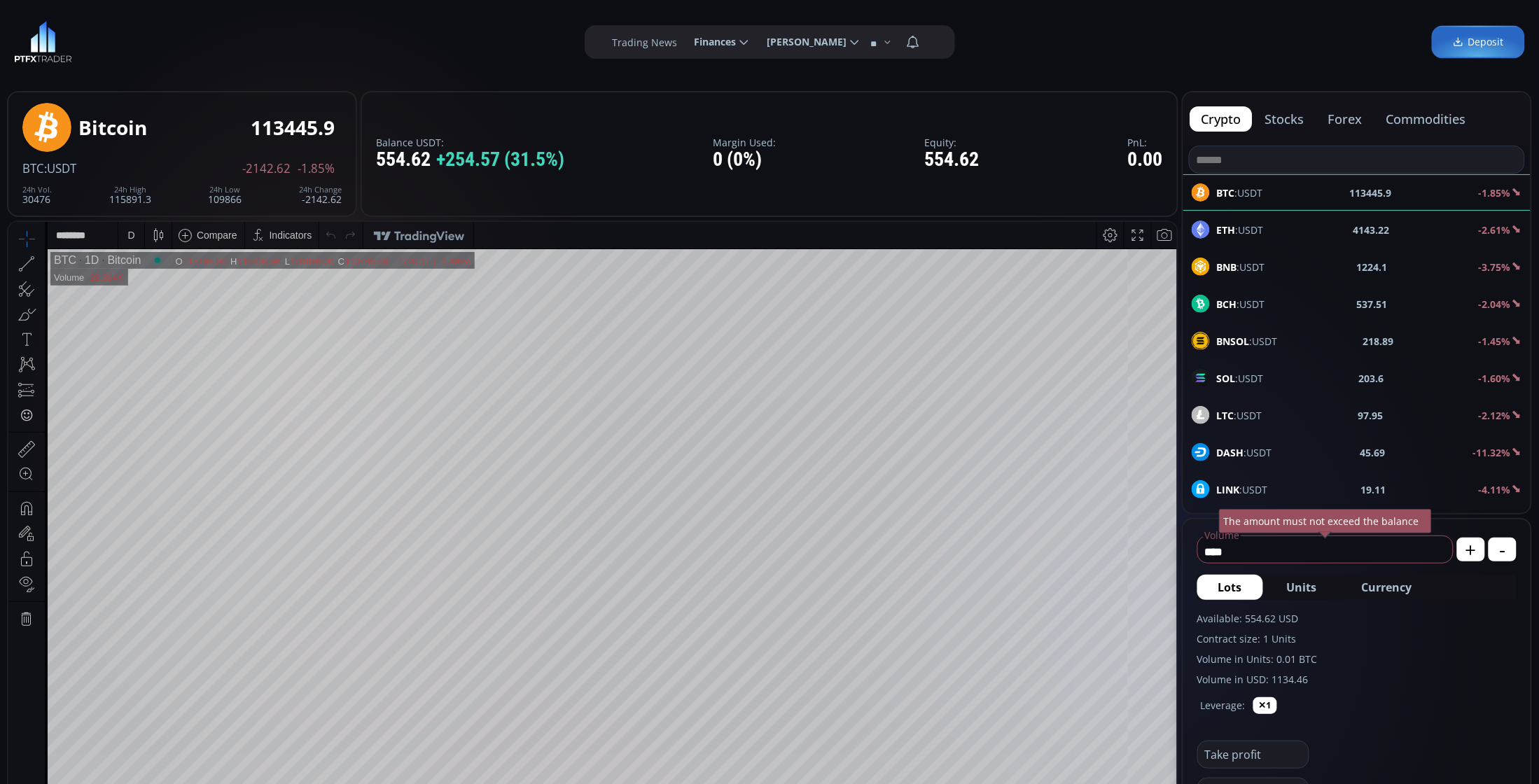
click at [1266, 410] on div "LTC :USDT 97.95 -2.12%" at bounding box center [1357, 415] width 330 height 18
click at [1395, 582] on span "Currency" at bounding box center [1387, 586] width 51 height 17
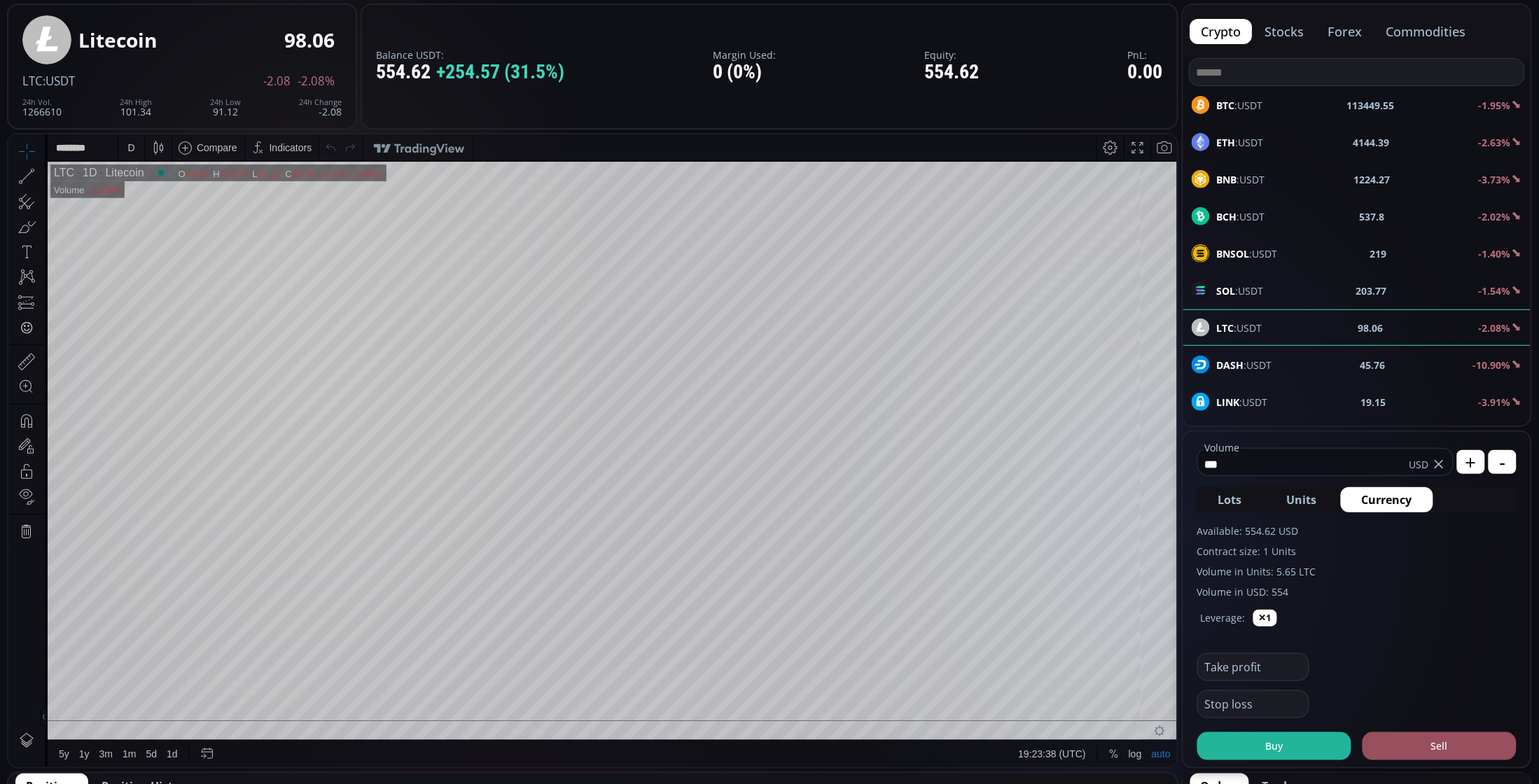
scroll to position [263, 0]
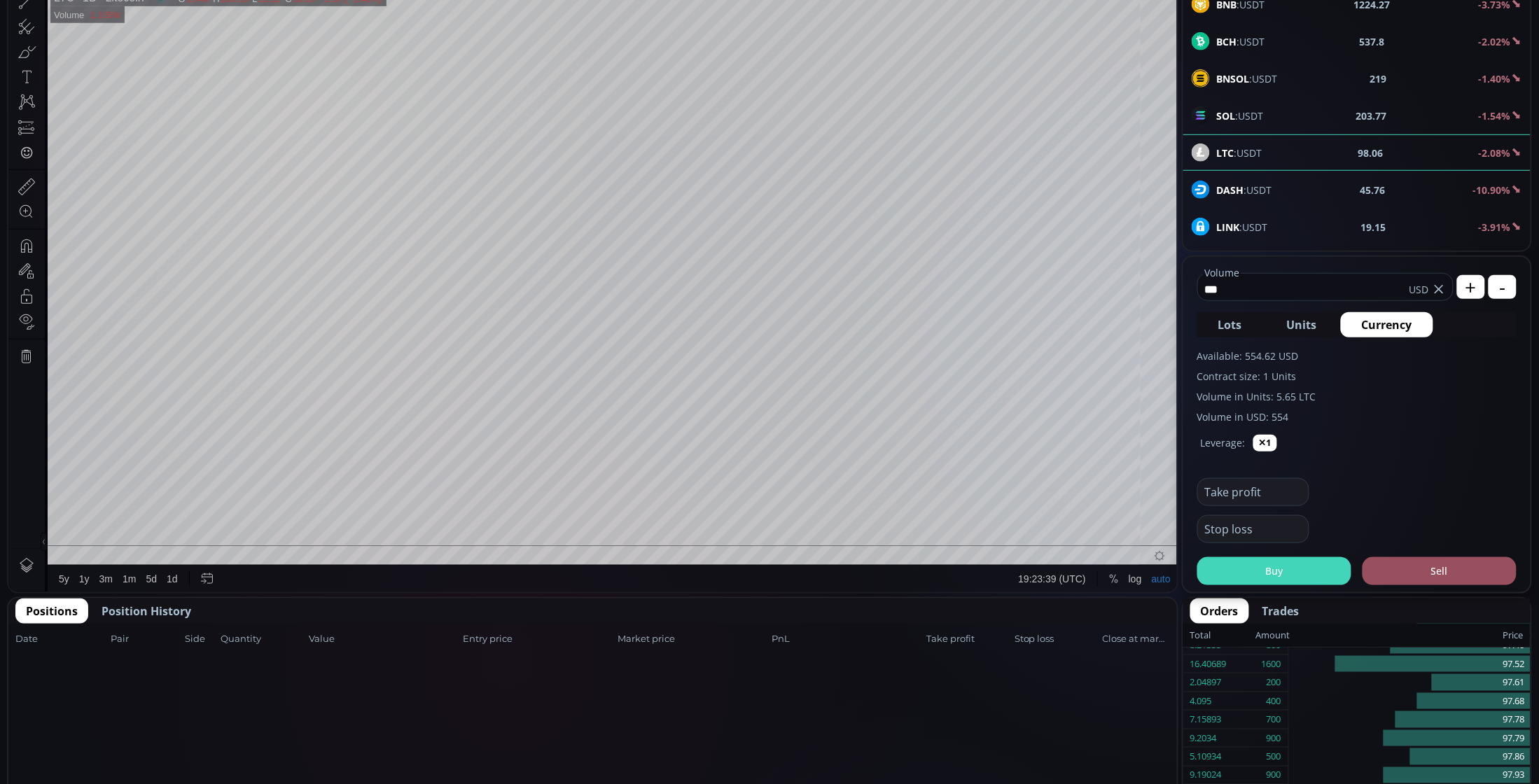
type input "***"
click at [1313, 574] on button "Buy" at bounding box center [1274, 570] width 154 height 28
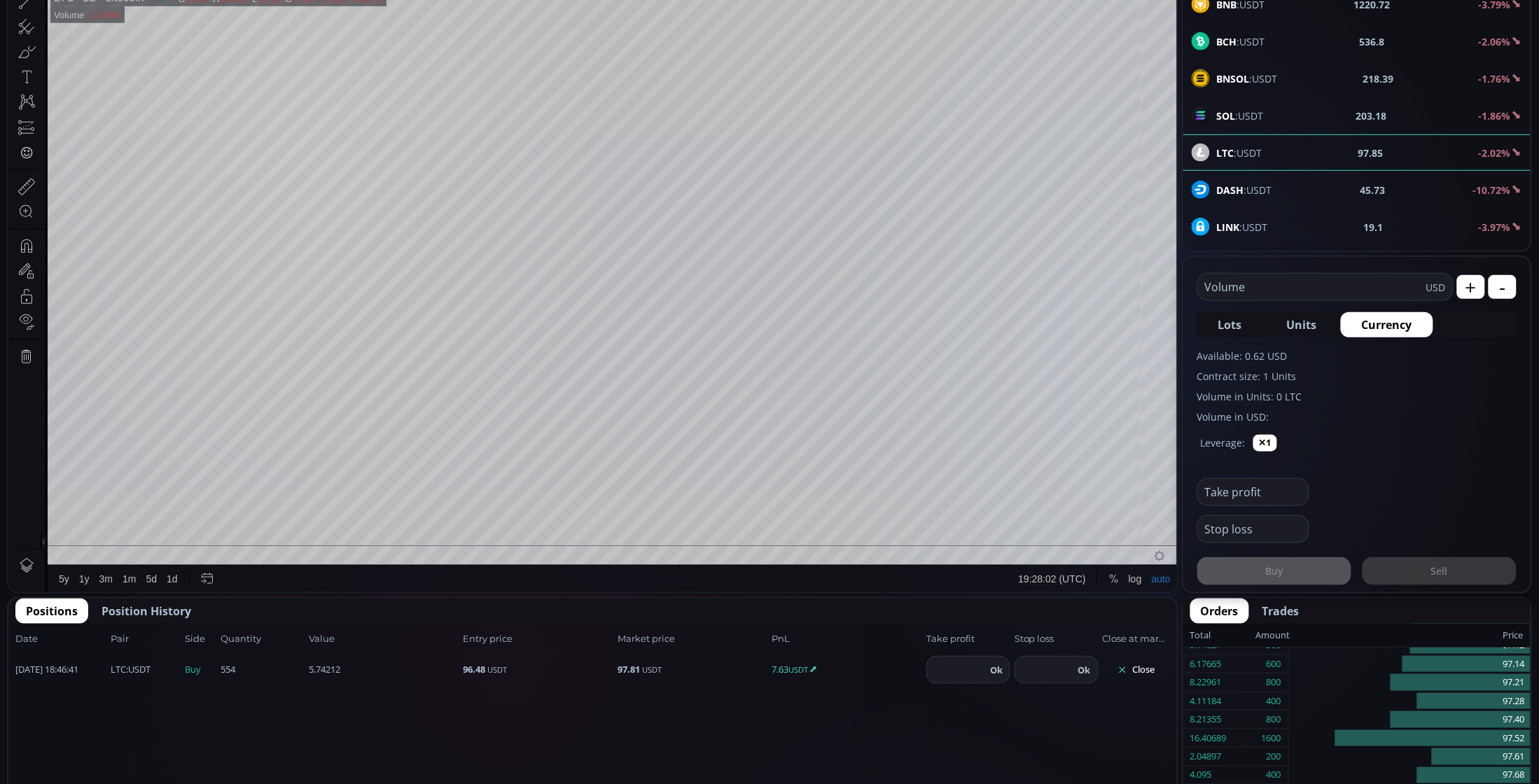
scroll to position [0, 0]
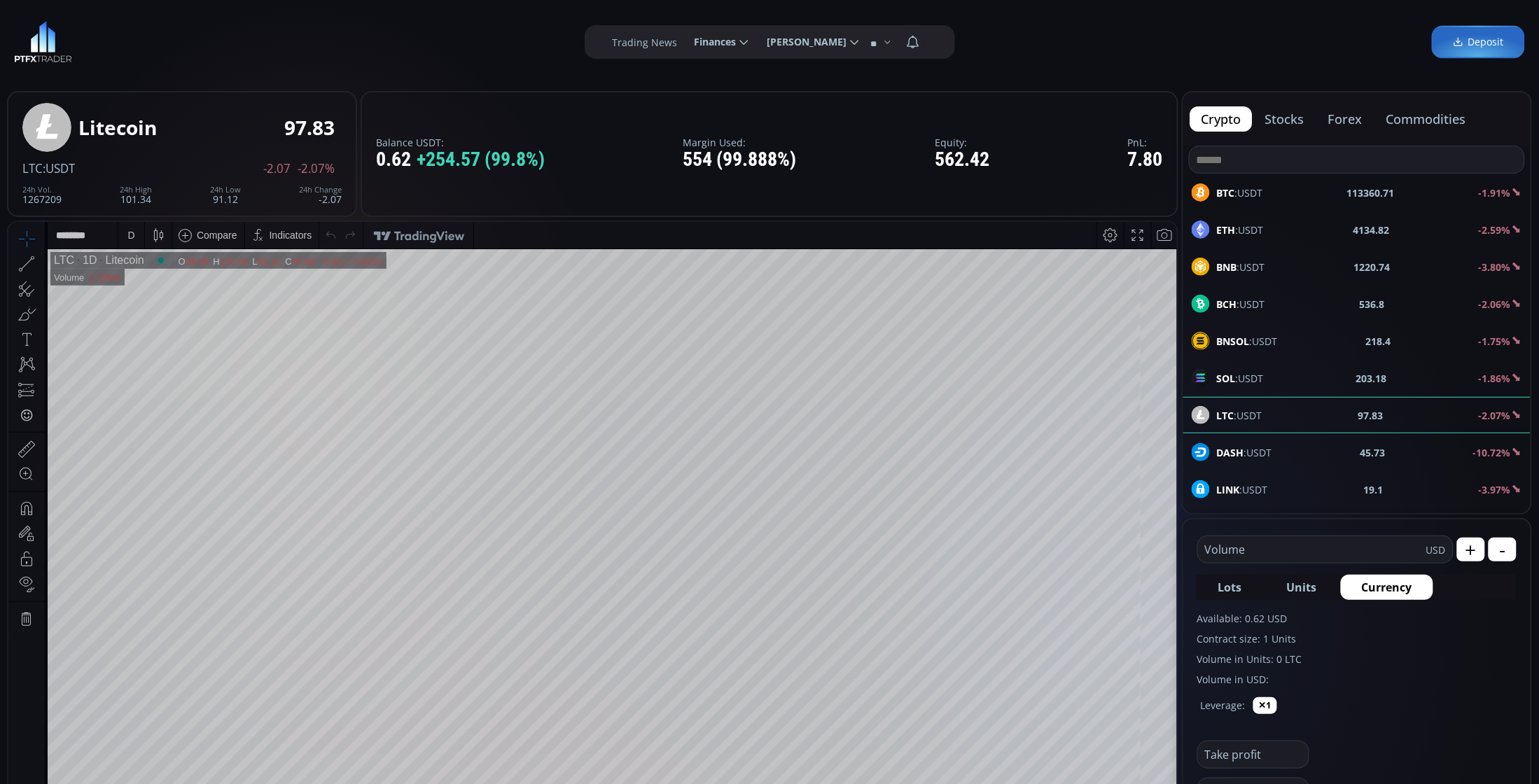
click at [129, 234] on div "D" at bounding box center [131, 235] width 7 height 11
click at [145, 284] on div "1 minute" at bounding box center [145, 285] width 38 height 11
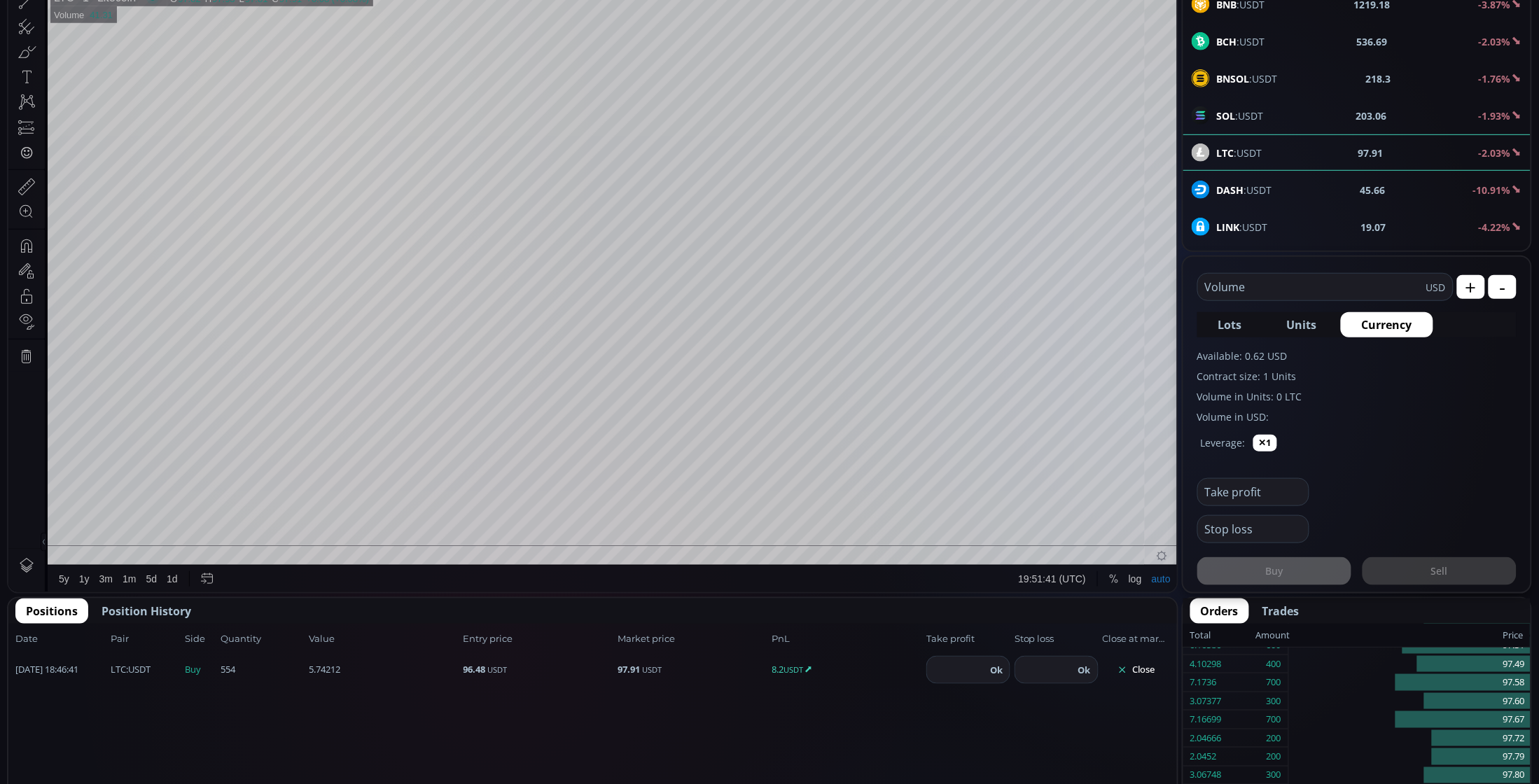
scroll to position [350, 0]
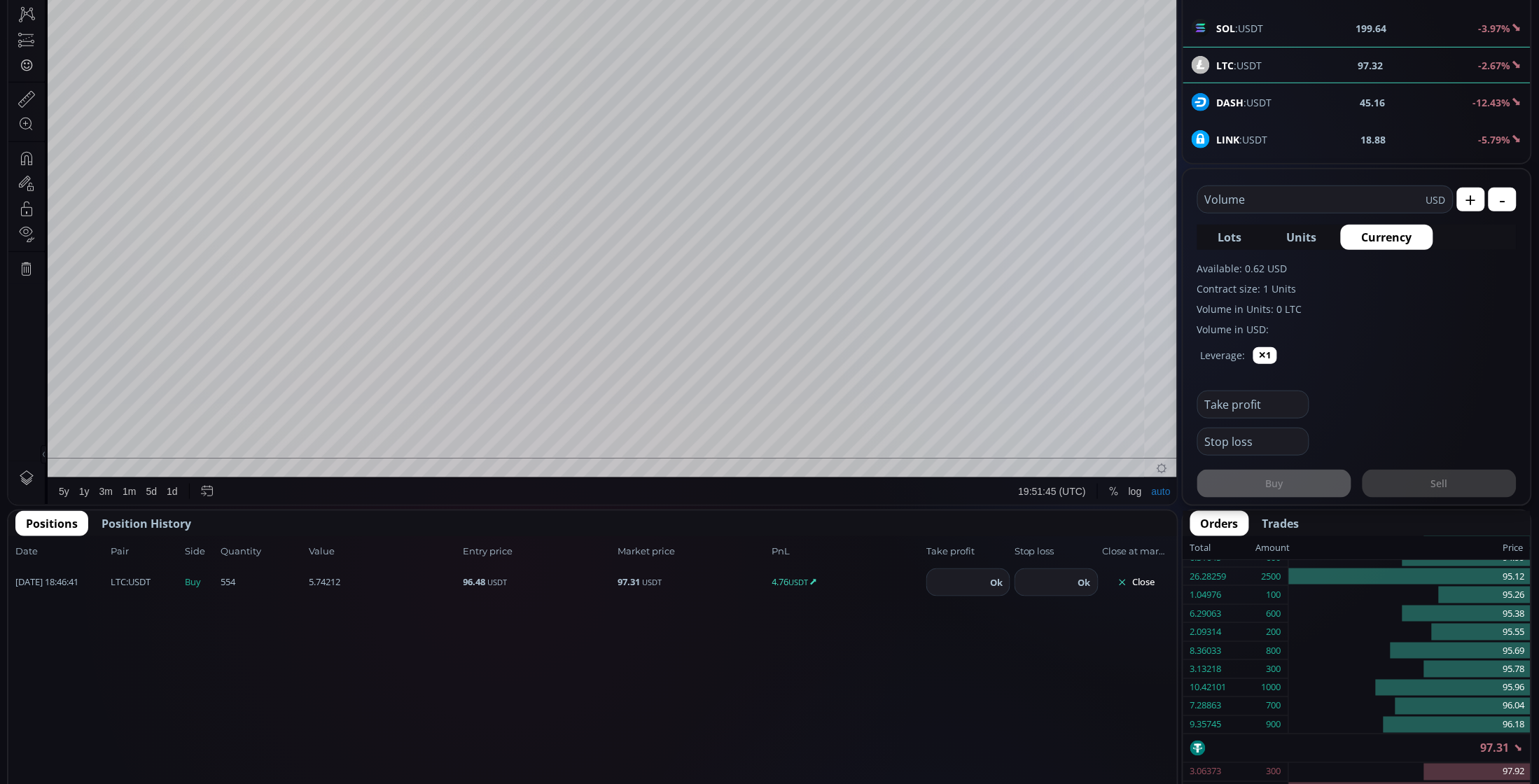
click at [1153, 574] on button "Close" at bounding box center [1136, 582] width 67 height 23
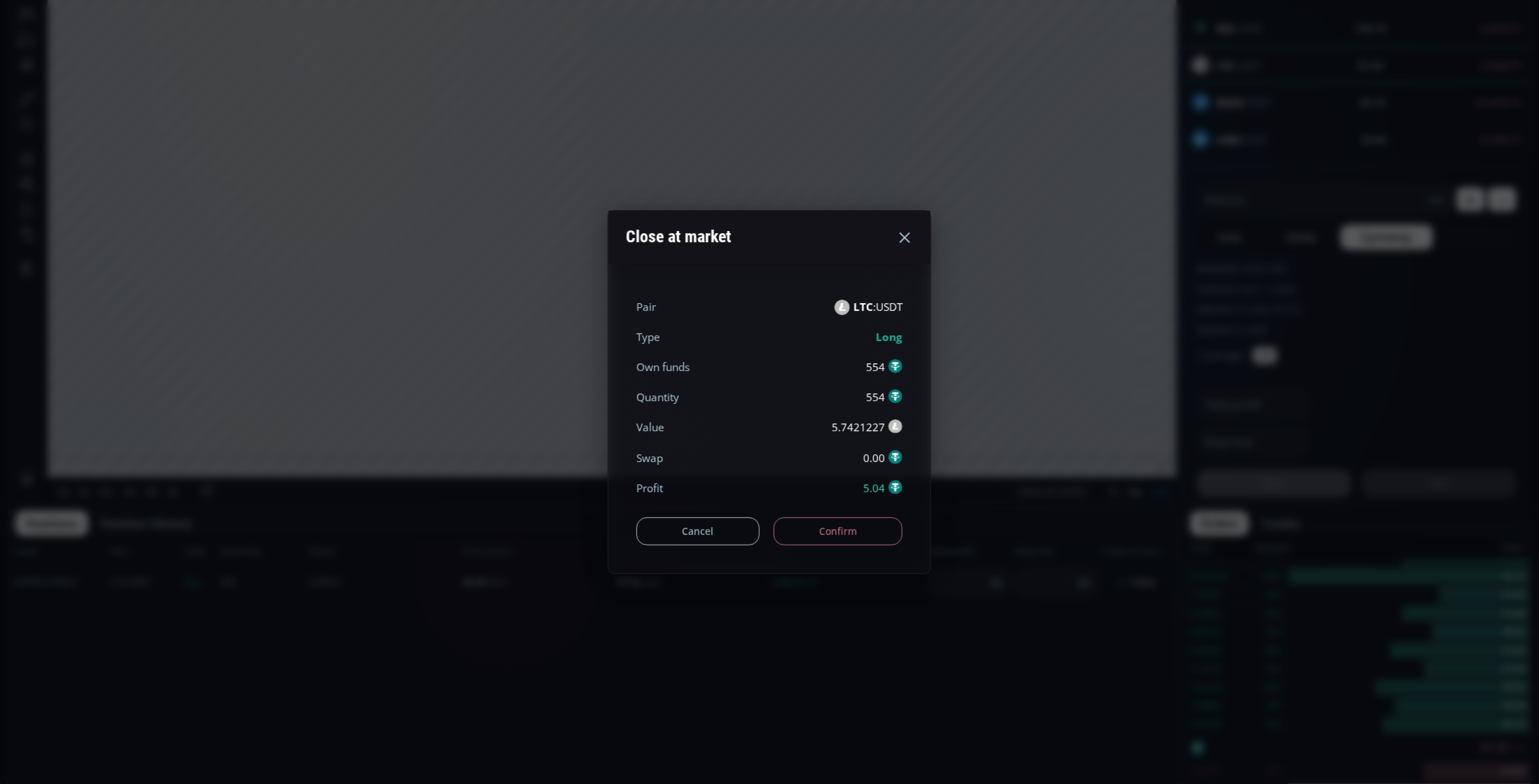
click at [866, 533] on button "Confirm" at bounding box center [838, 530] width 129 height 28
